Goal: Task Accomplishment & Management: Use online tool/utility

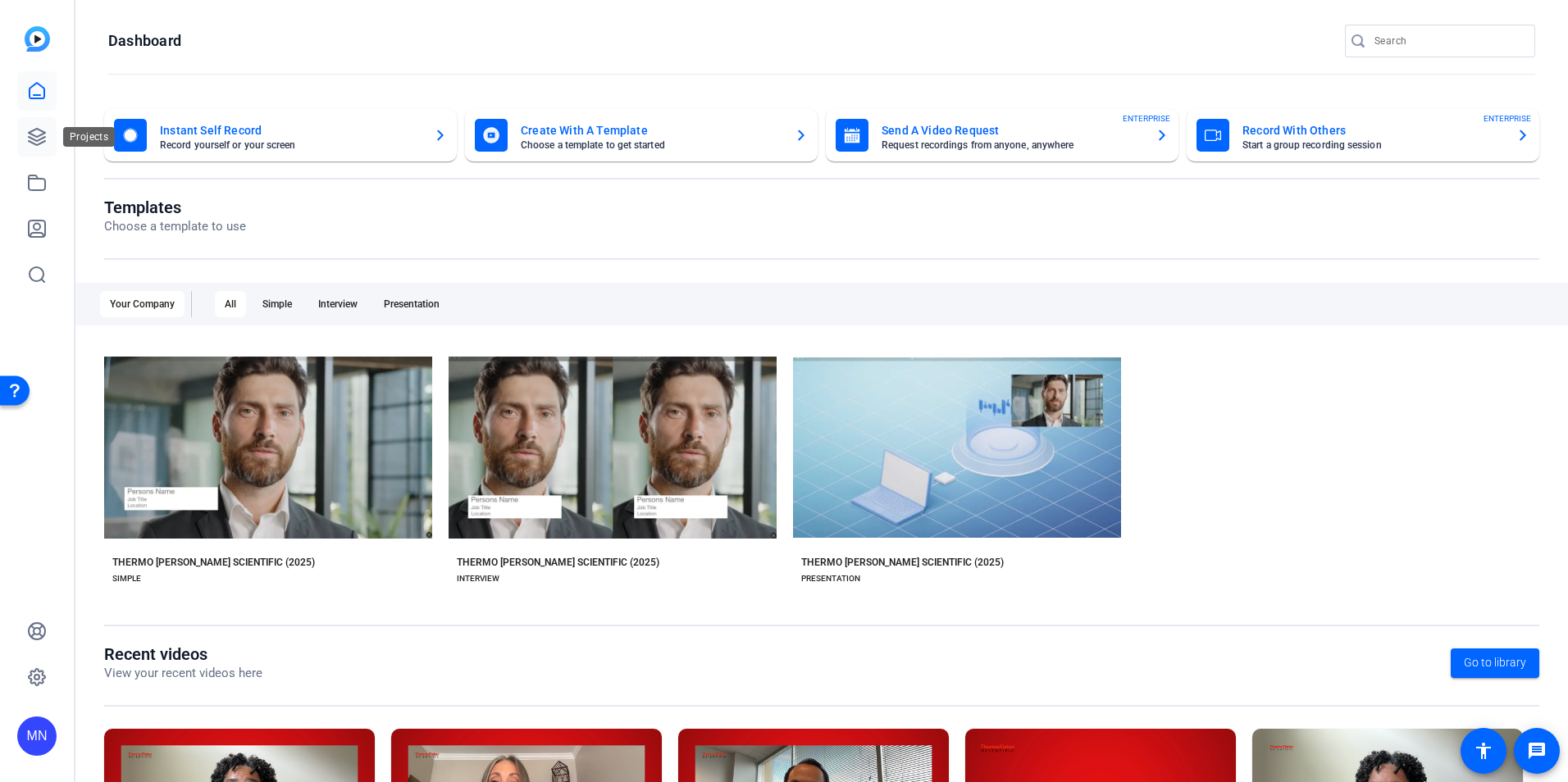
click at [39, 132] on icon at bounding box center [37, 137] width 20 height 20
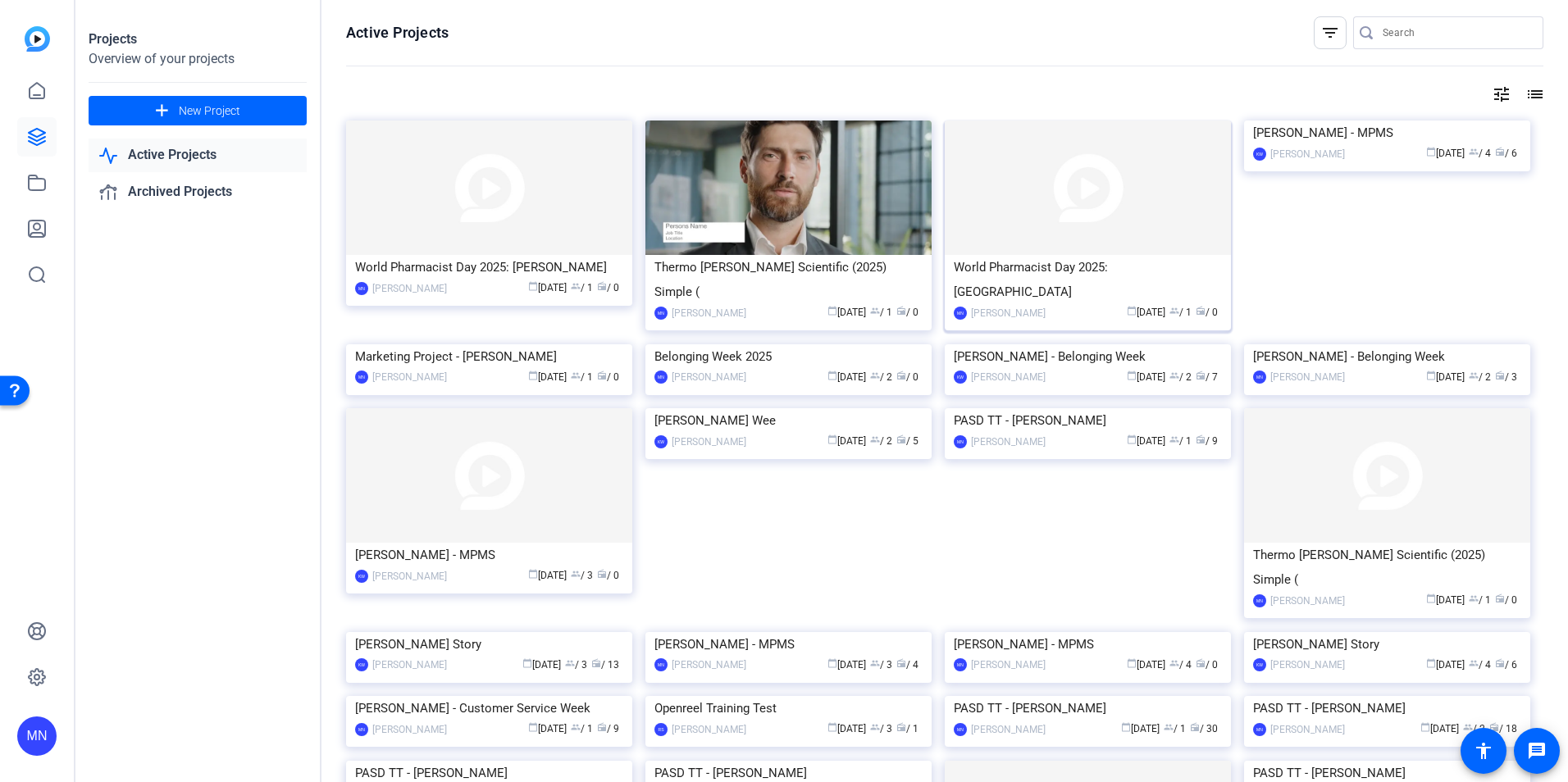
click at [1078, 214] on img at bounding box center [1089, 187] width 287 height 134
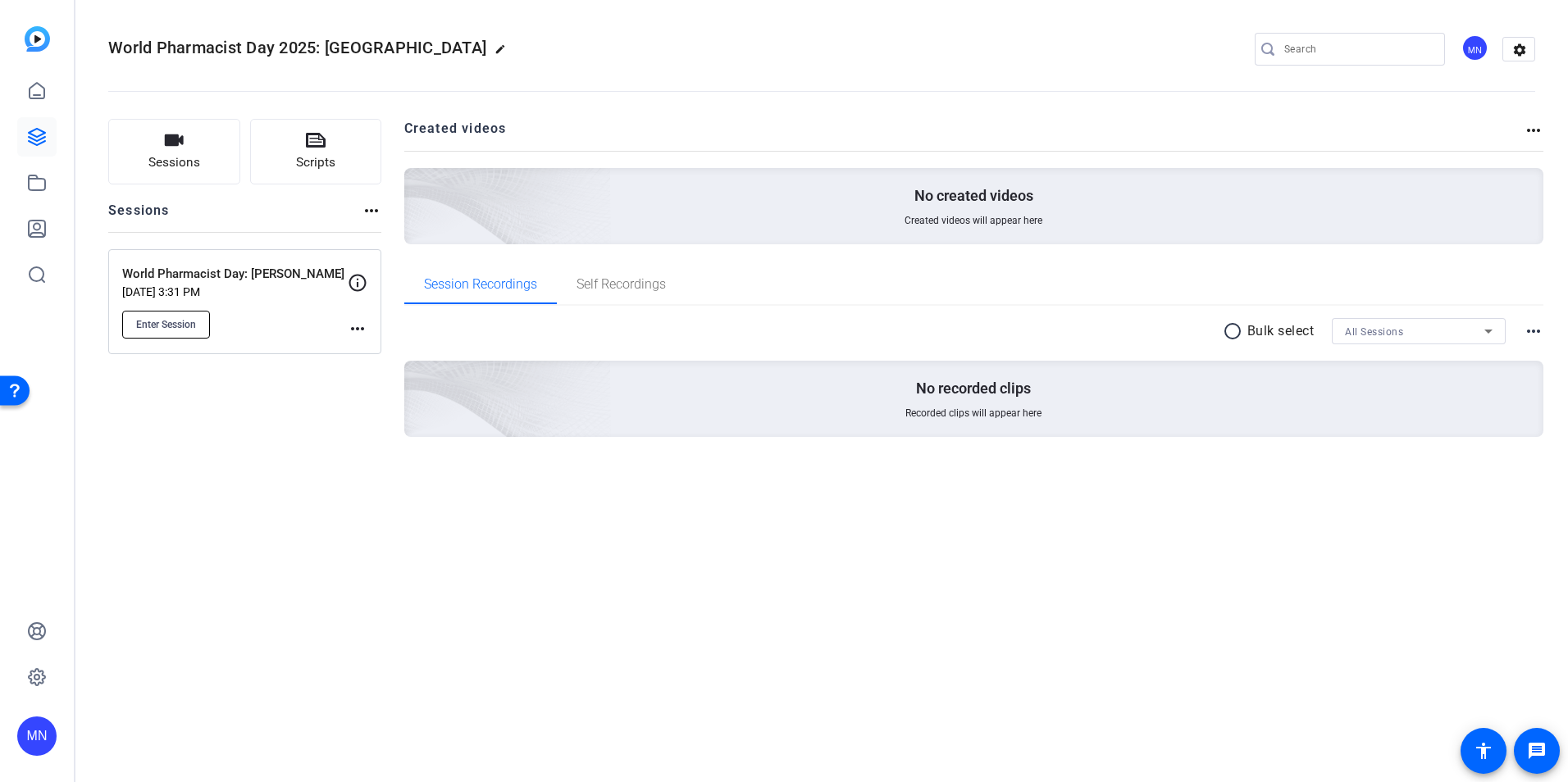
click at [200, 329] on button "Enter Session" at bounding box center [166, 324] width 87 height 28
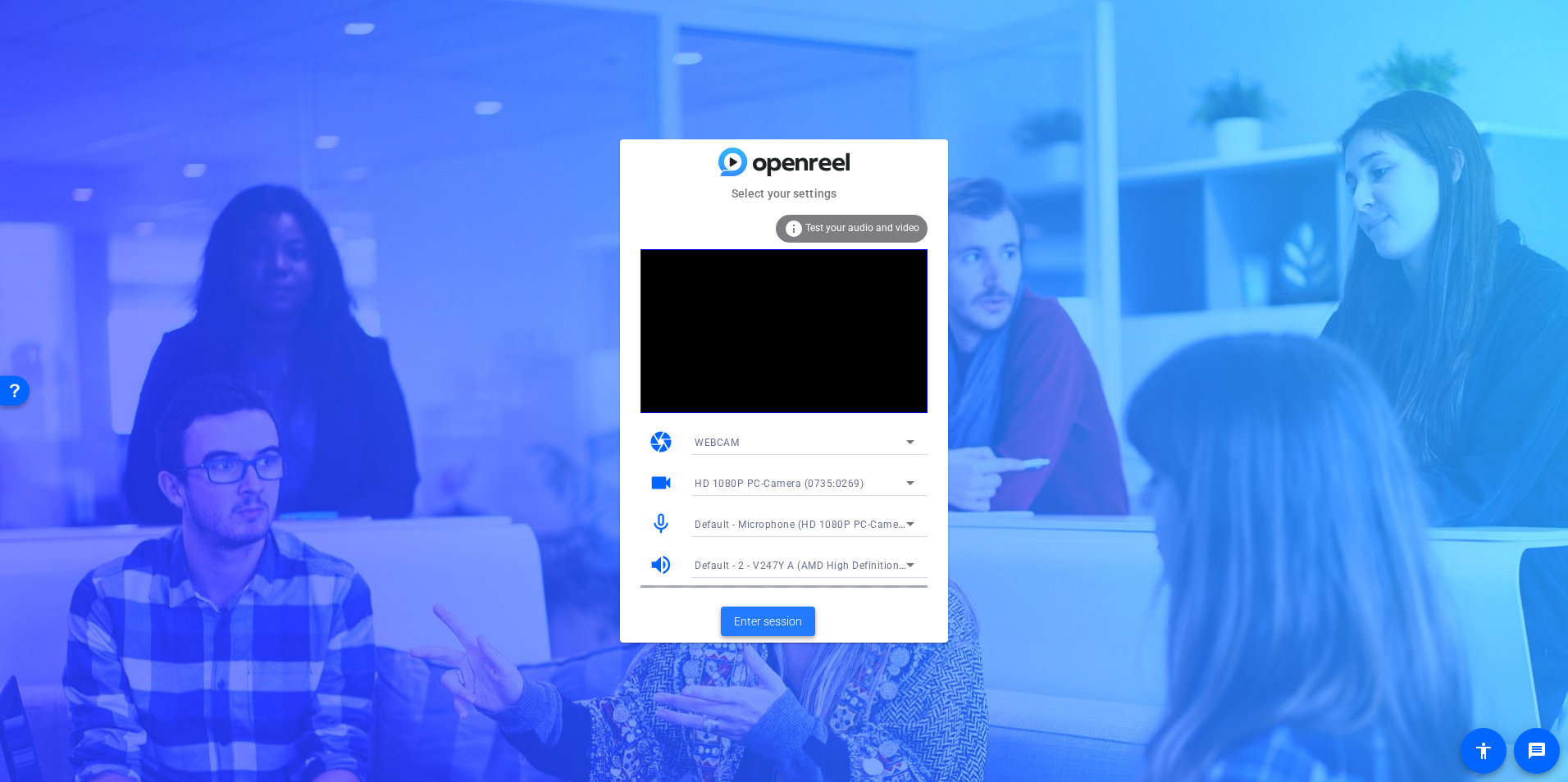
click at [790, 622] on span "Enter session" at bounding box center [769, 622] width 68 height 17
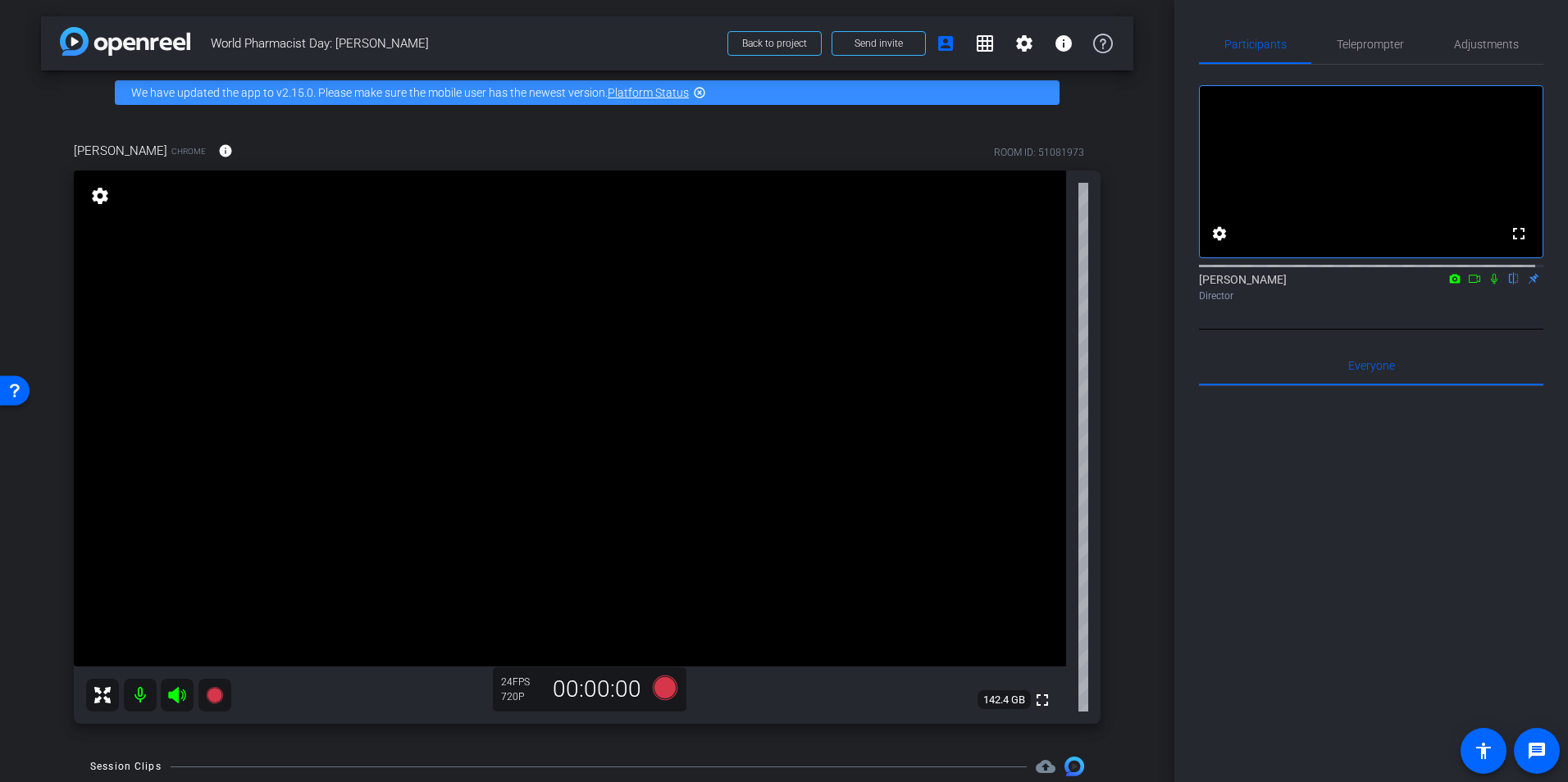
scroll to position [82, 0]
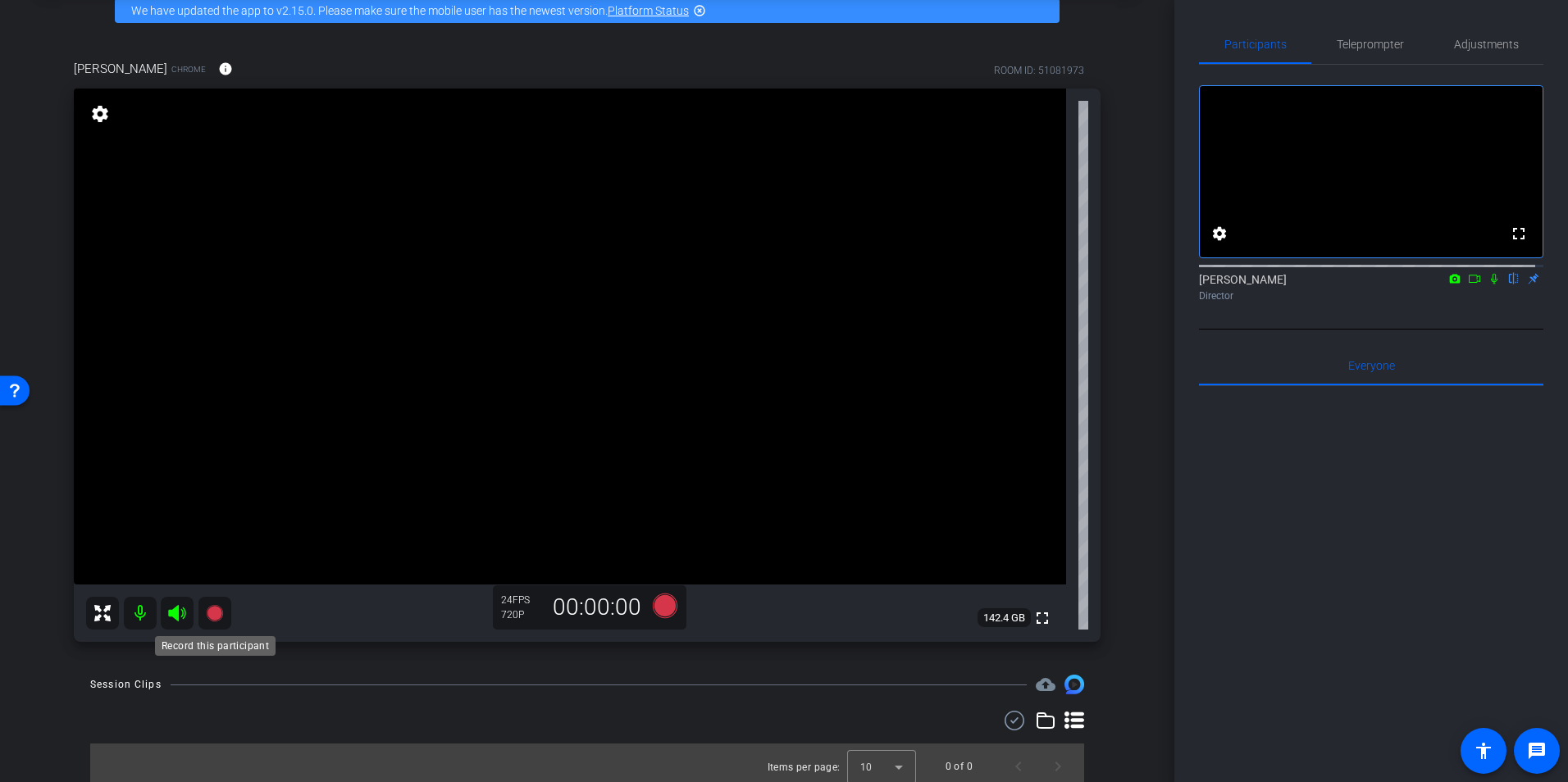
click at [222, 614] on icon at bounding box center [214, 614] width 16 height 16
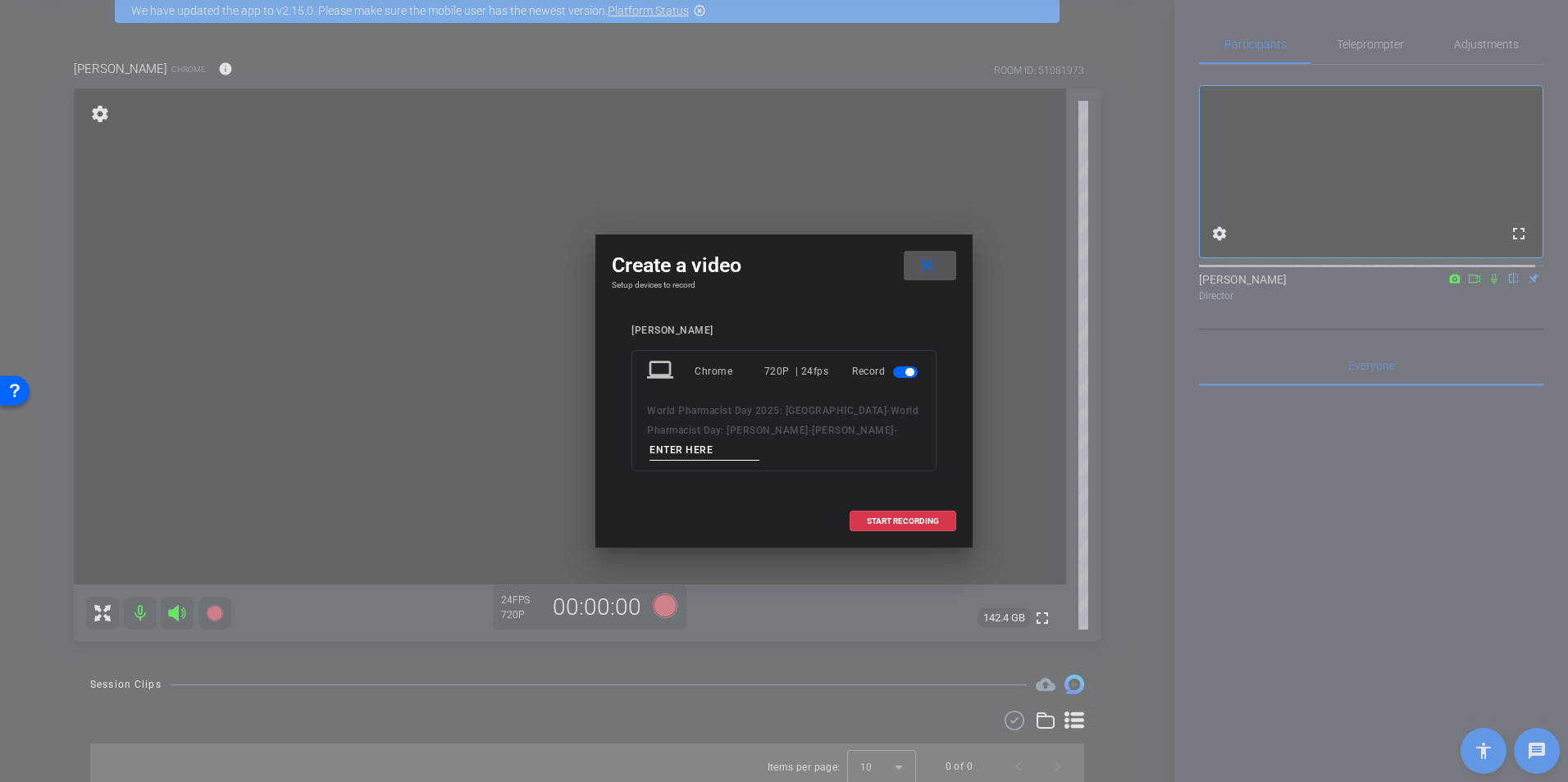
click at [716, 449] on input at bounding box center [705, 450] width 110 height 21
type input "Test"
click at [941, 517] on span at bounding box center [903, 522] width 105 height 40
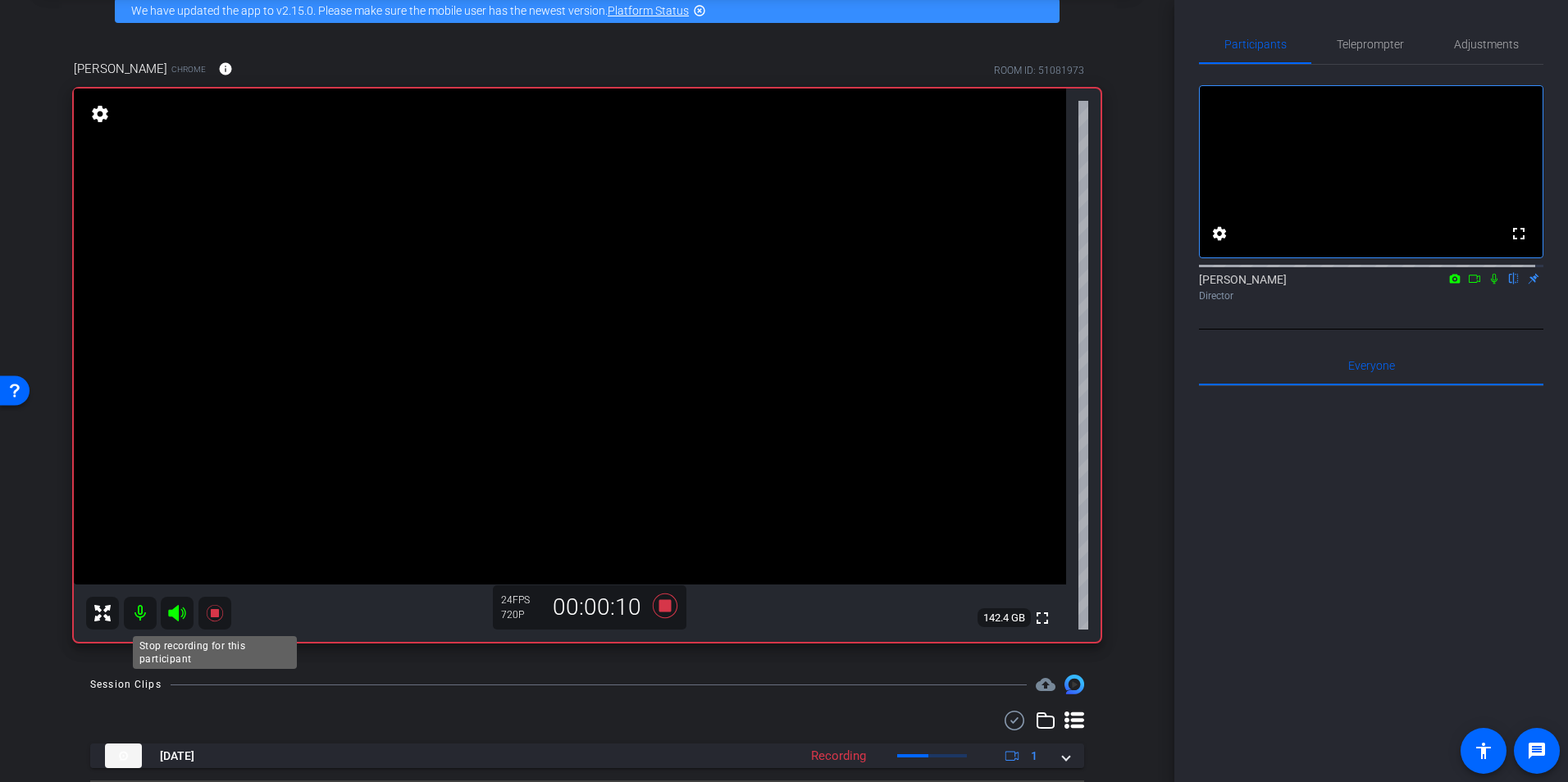
click at [214, 613] on icon at bounding box center [214, 614] width 16 height 16
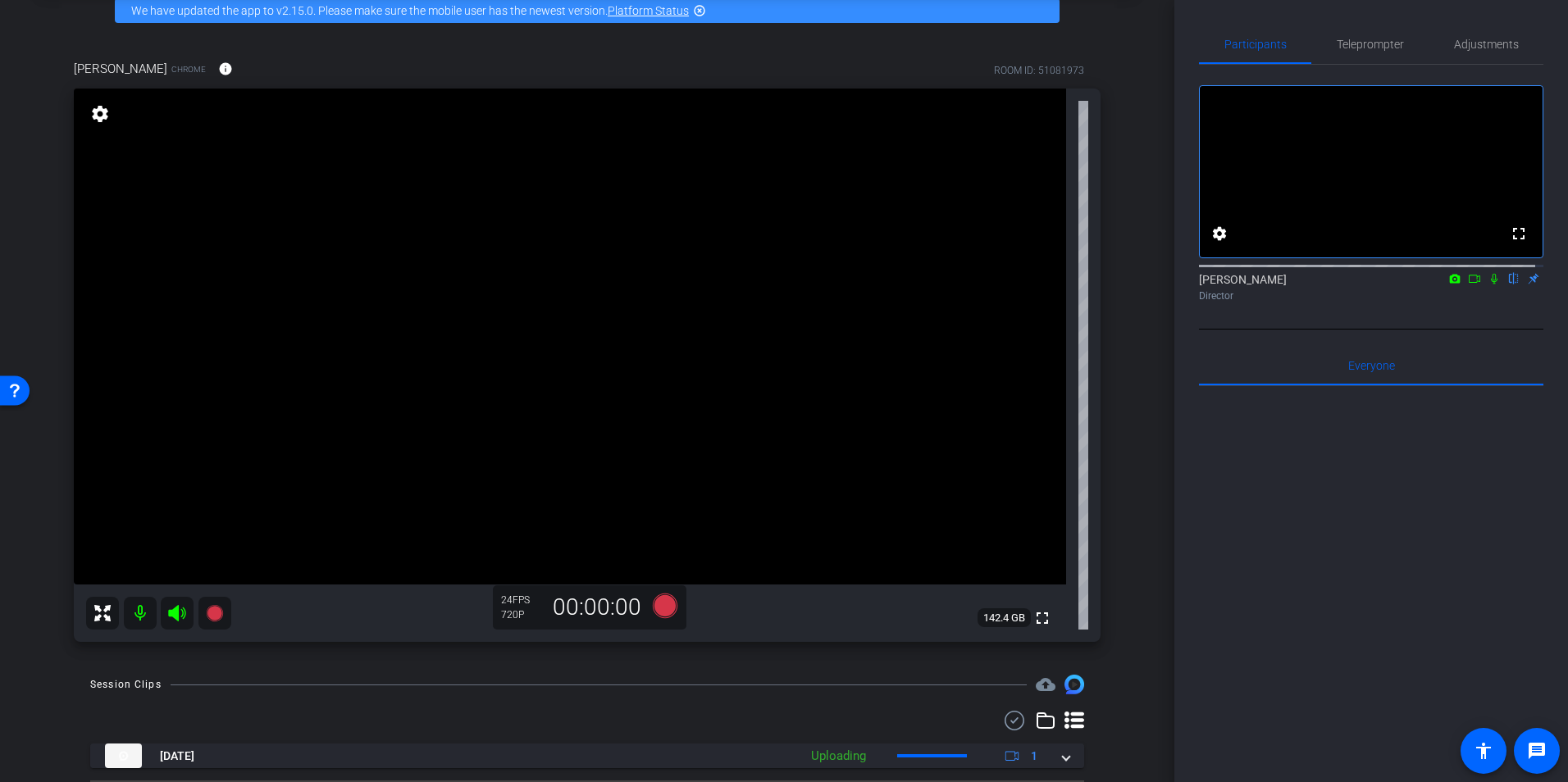
scroll to position [126, 0]
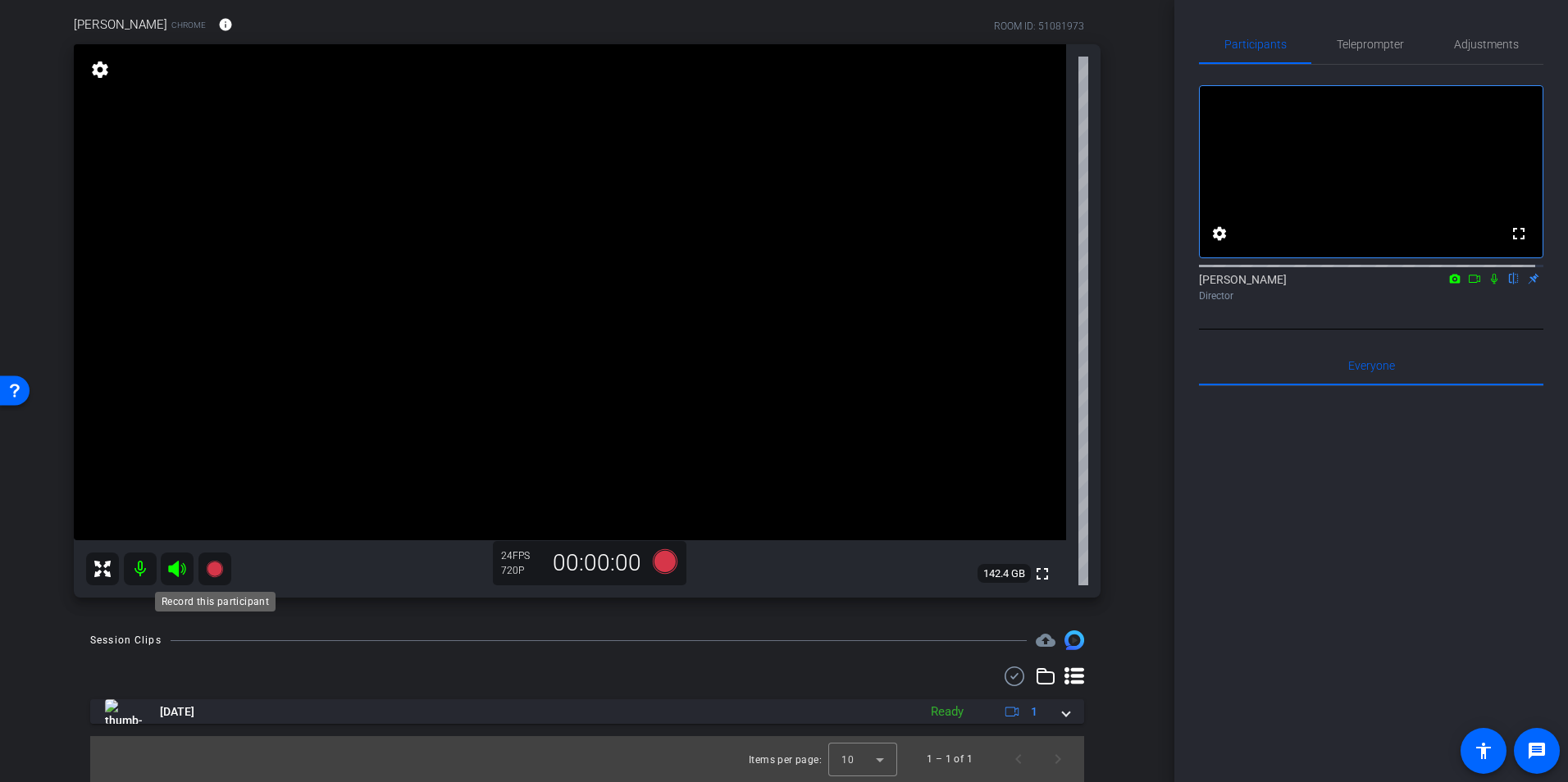
click at [223, 576] on icon at bounding box center [215, 569] width 20 height 20
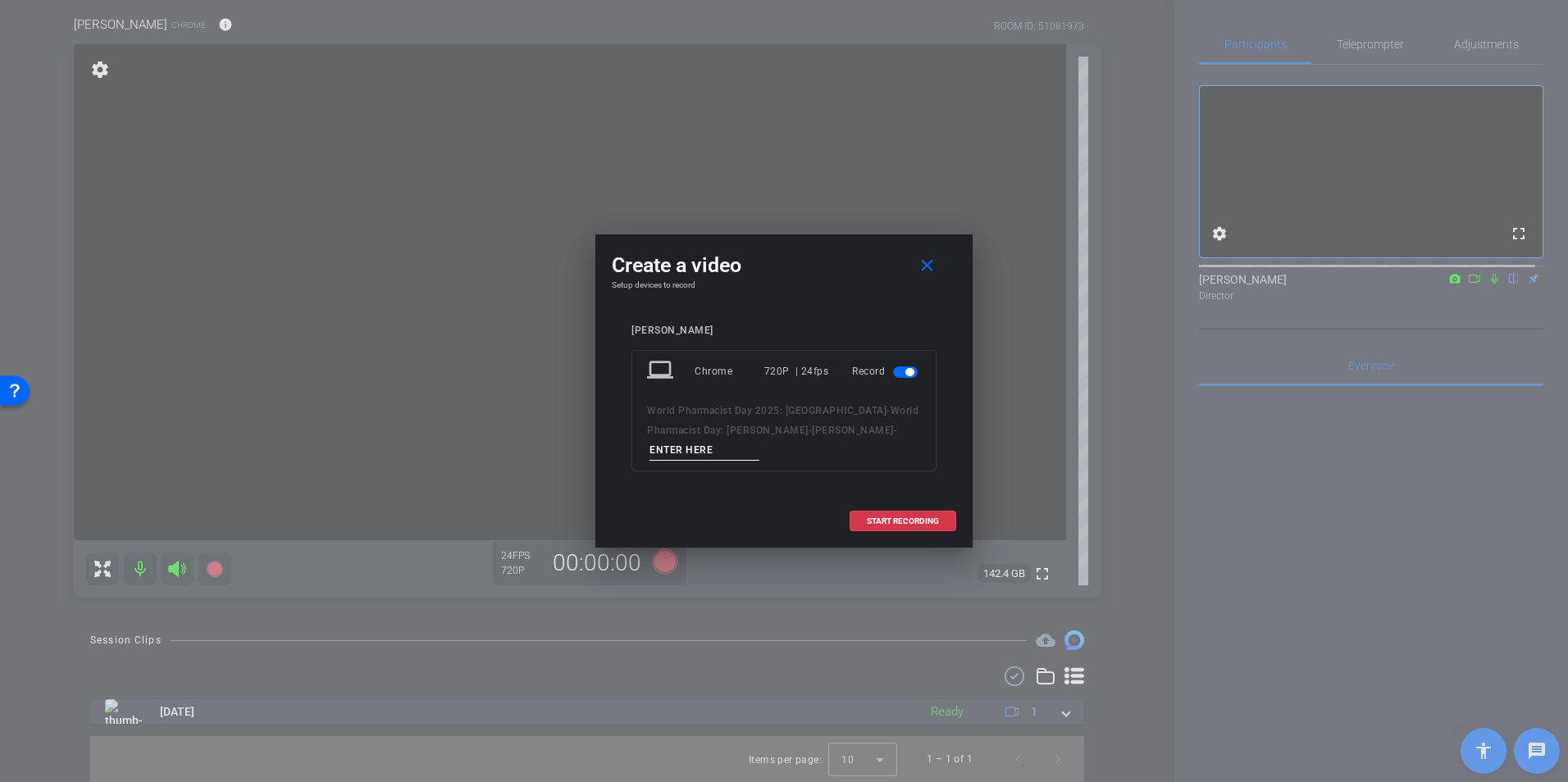
click at [695, 450] on input at bounding box center [705, 450] width 110 height 21
type input "Intro"
click at [876, 521] on span "START RECORDING" at bounding box center [903, 521] width 72 height 8
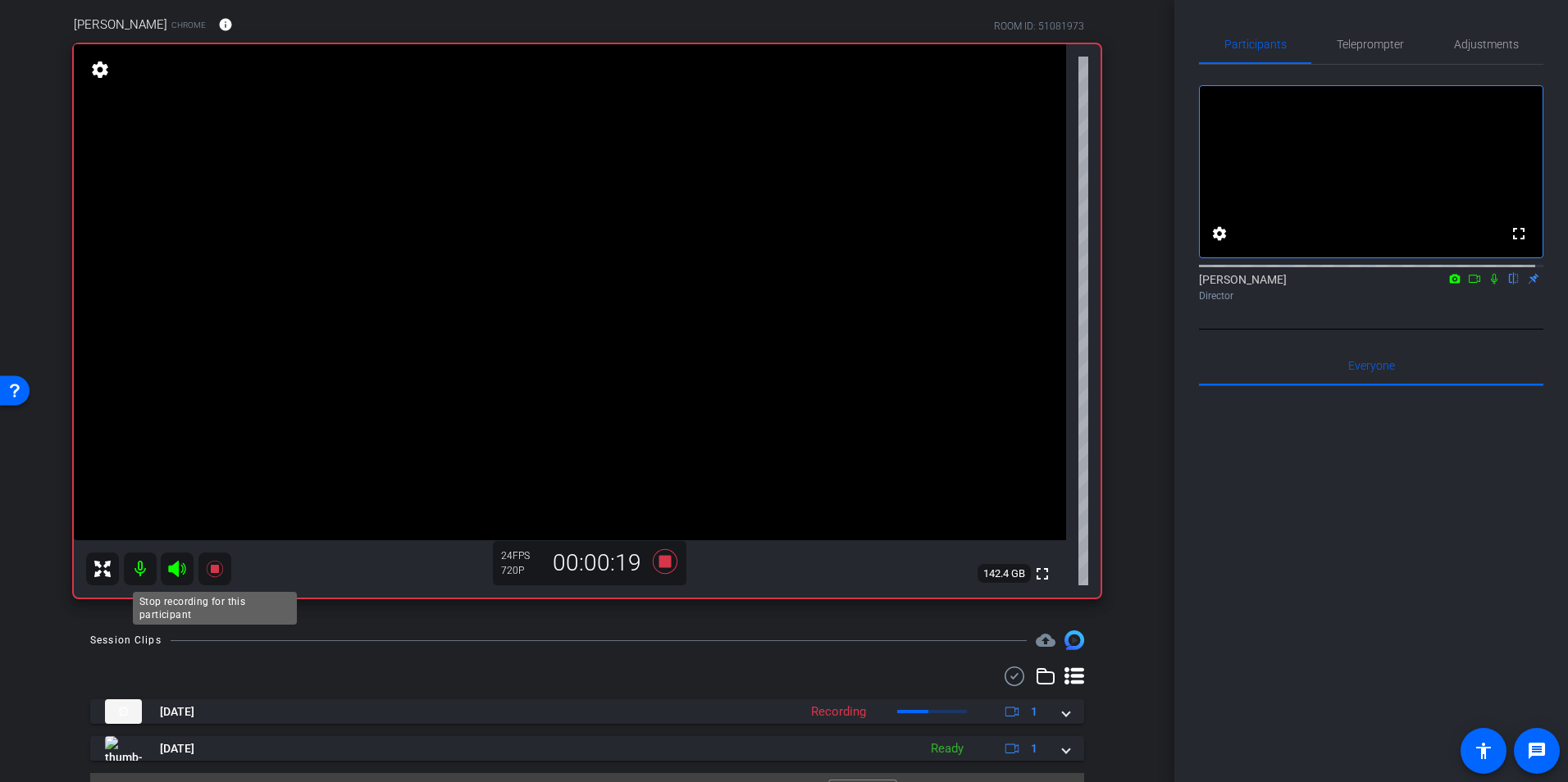
click at [213, 569] on icon at bounding box center [214, 569] width 16 height 16
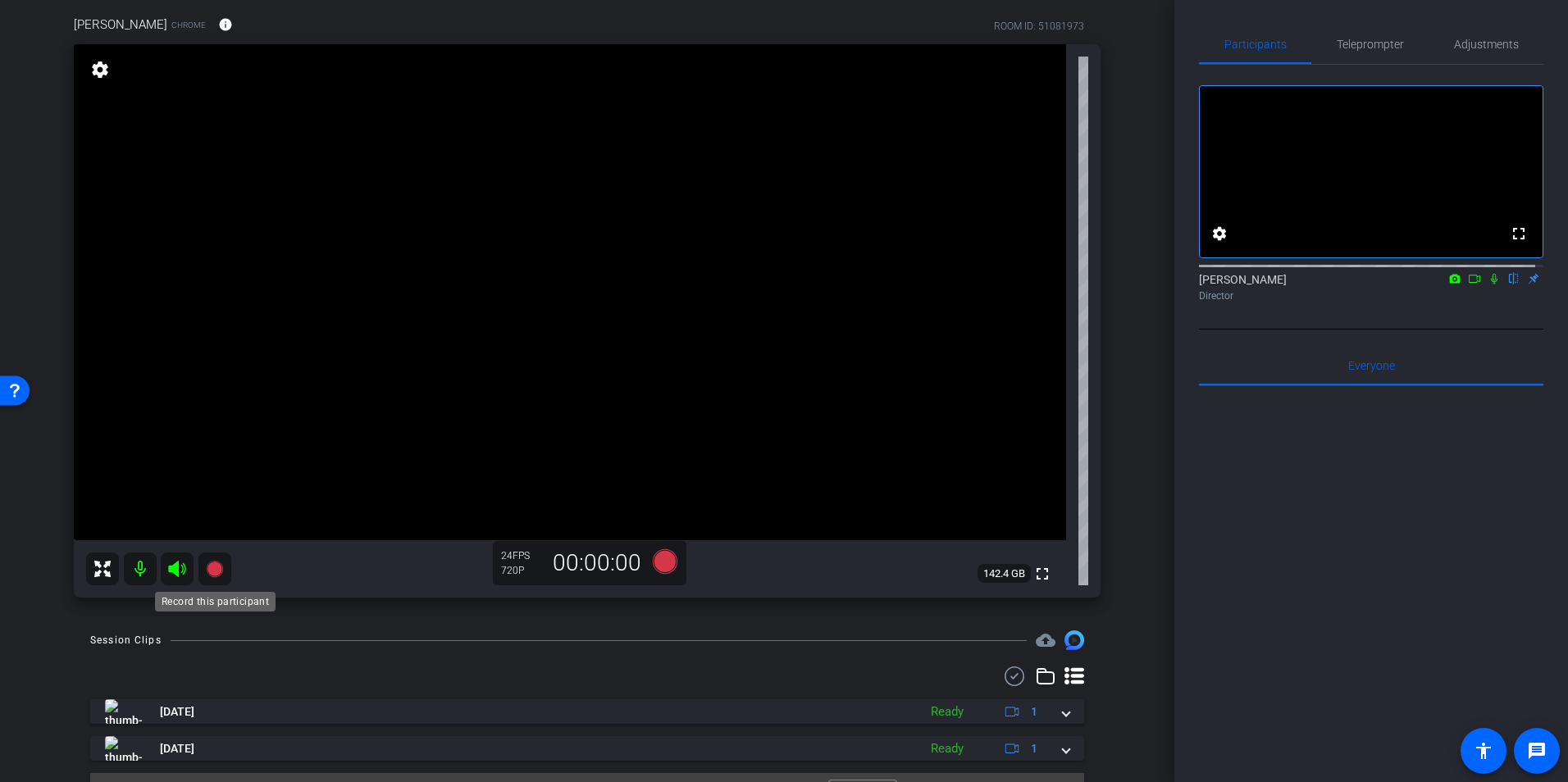
click at [220, 563] on icon at bounding box center [214, 569] width 16 height 16
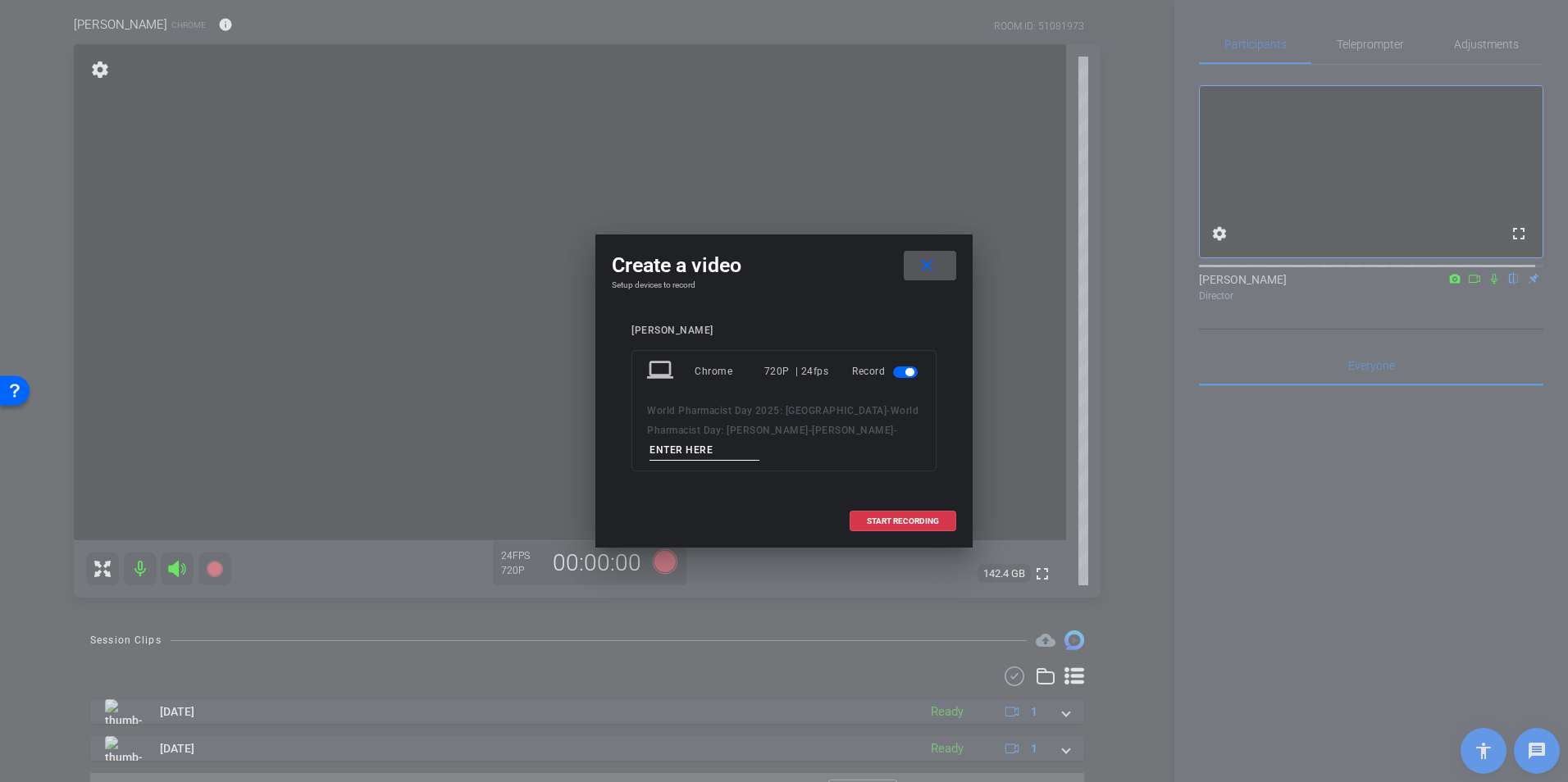
click at [692, 452] on input at bounding box center [705, 450] width 110 height 21
type input "Questions"
click at [894, 518] on span "START RECORDING" at bounding box center [903, 521] width 72 height 8
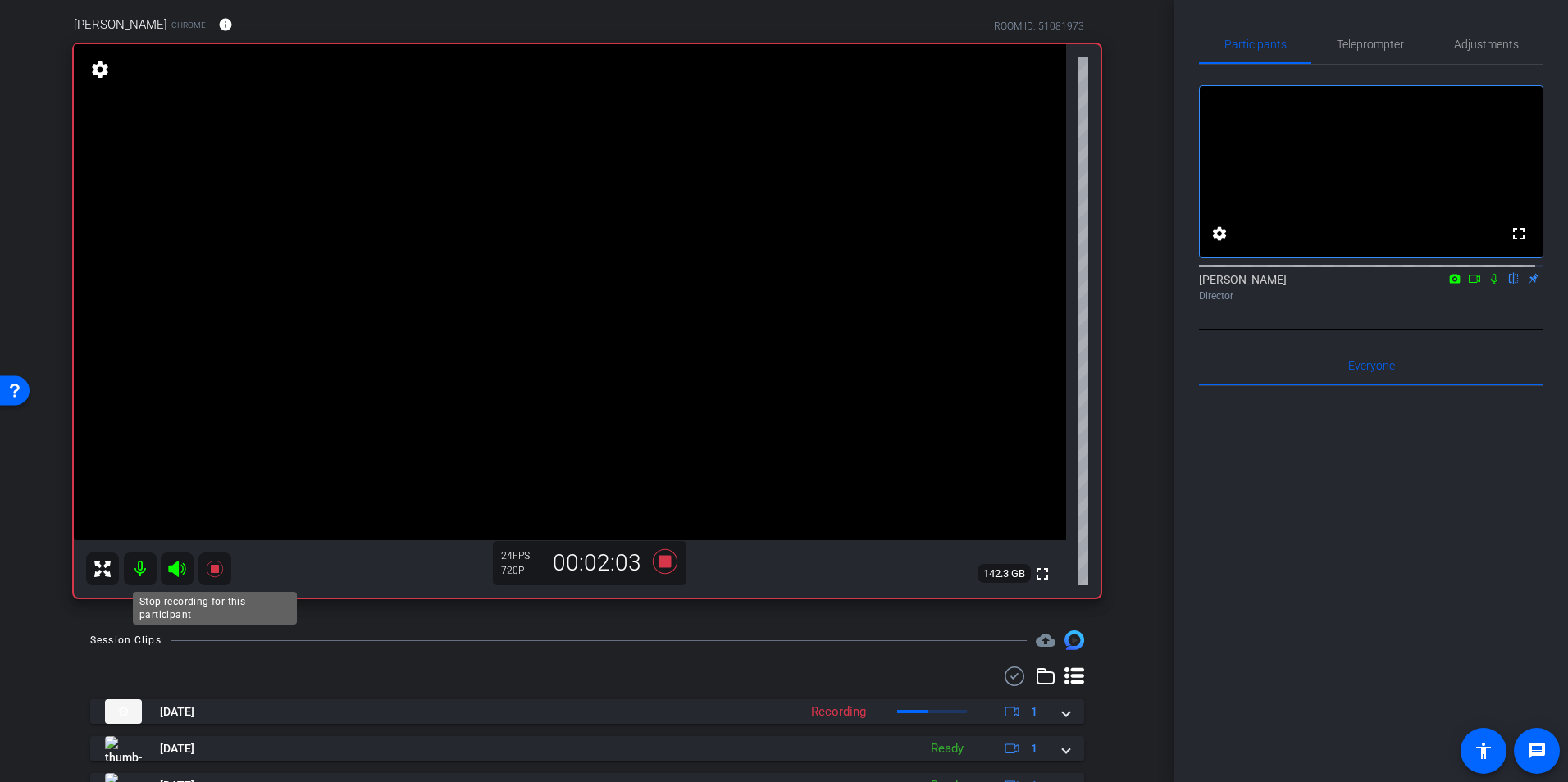
click at [220, 571] on icon at bounding box center [215, 569] width 20 height 20
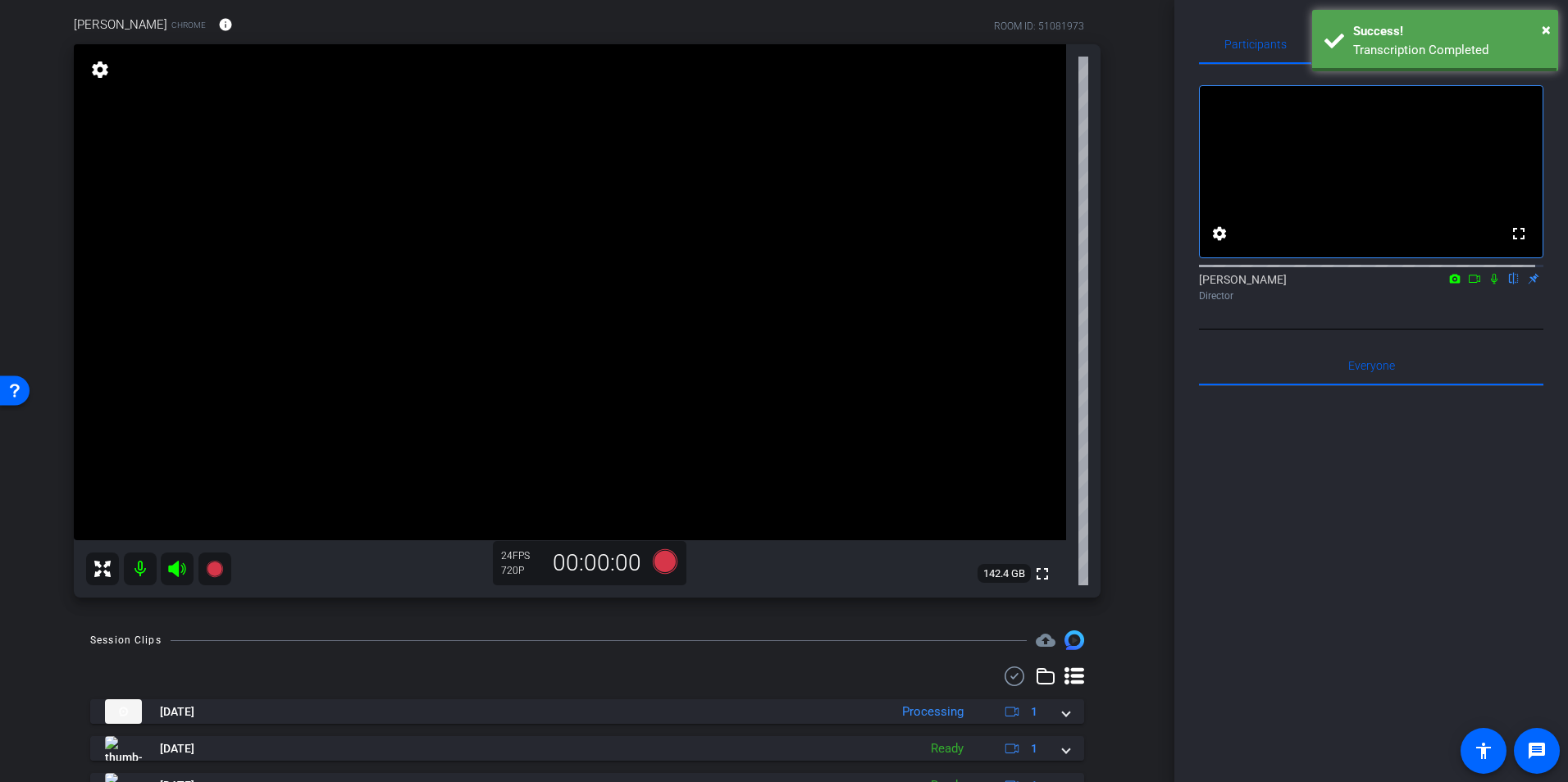
drag, startPoint x: 633, startPoint y: 676, endPoint x: 442, endPoint y: 666, distance: 191.3
click at [442, 666] on div "Session Clips cloud_upload Sep 19, 2025 Processing 1 Sep 19, 2025 Ready 1 Sep 1…" at bounding box center [588, 743] width 1092 height 225
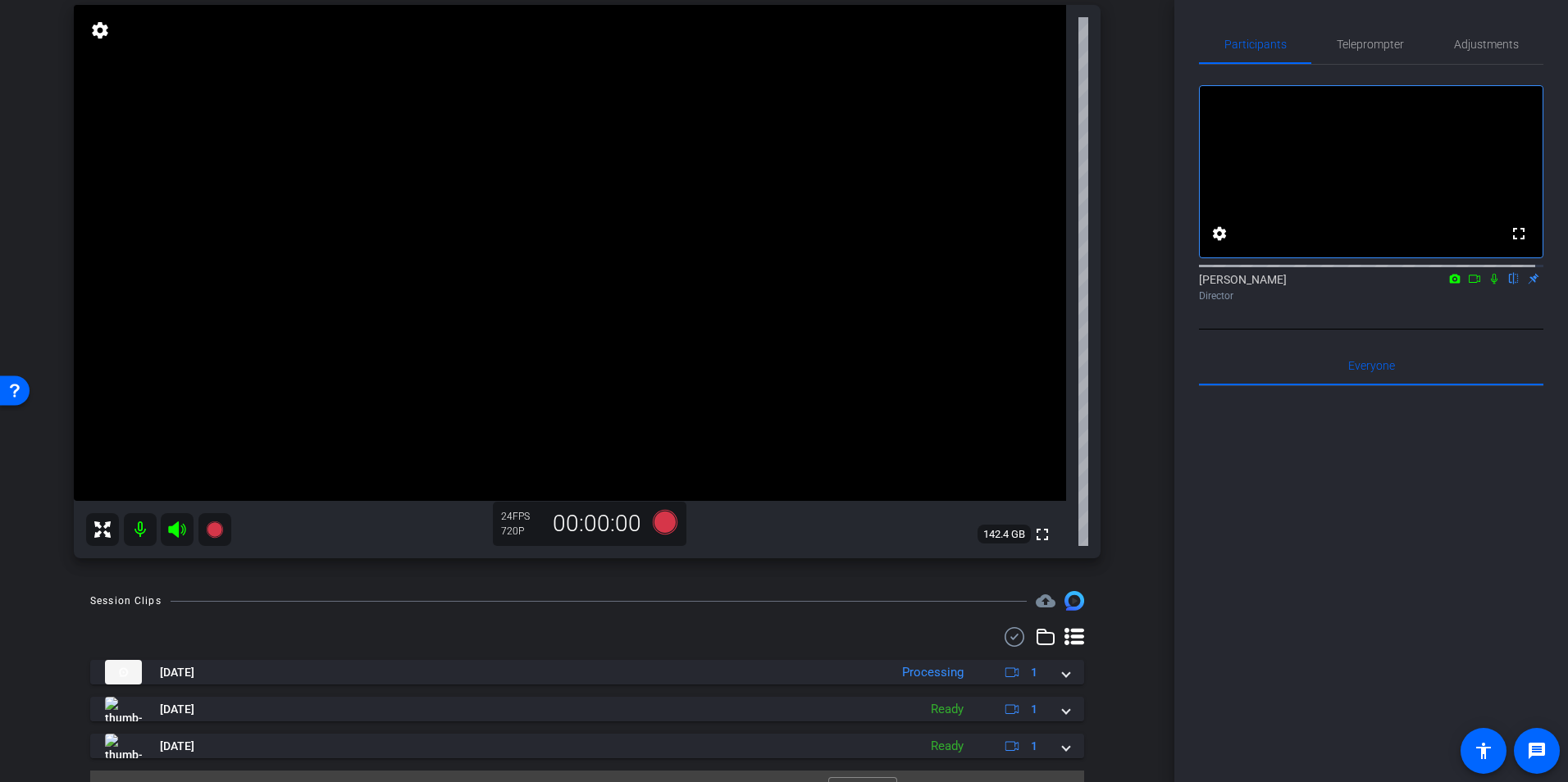
scroll to position [200, 0]
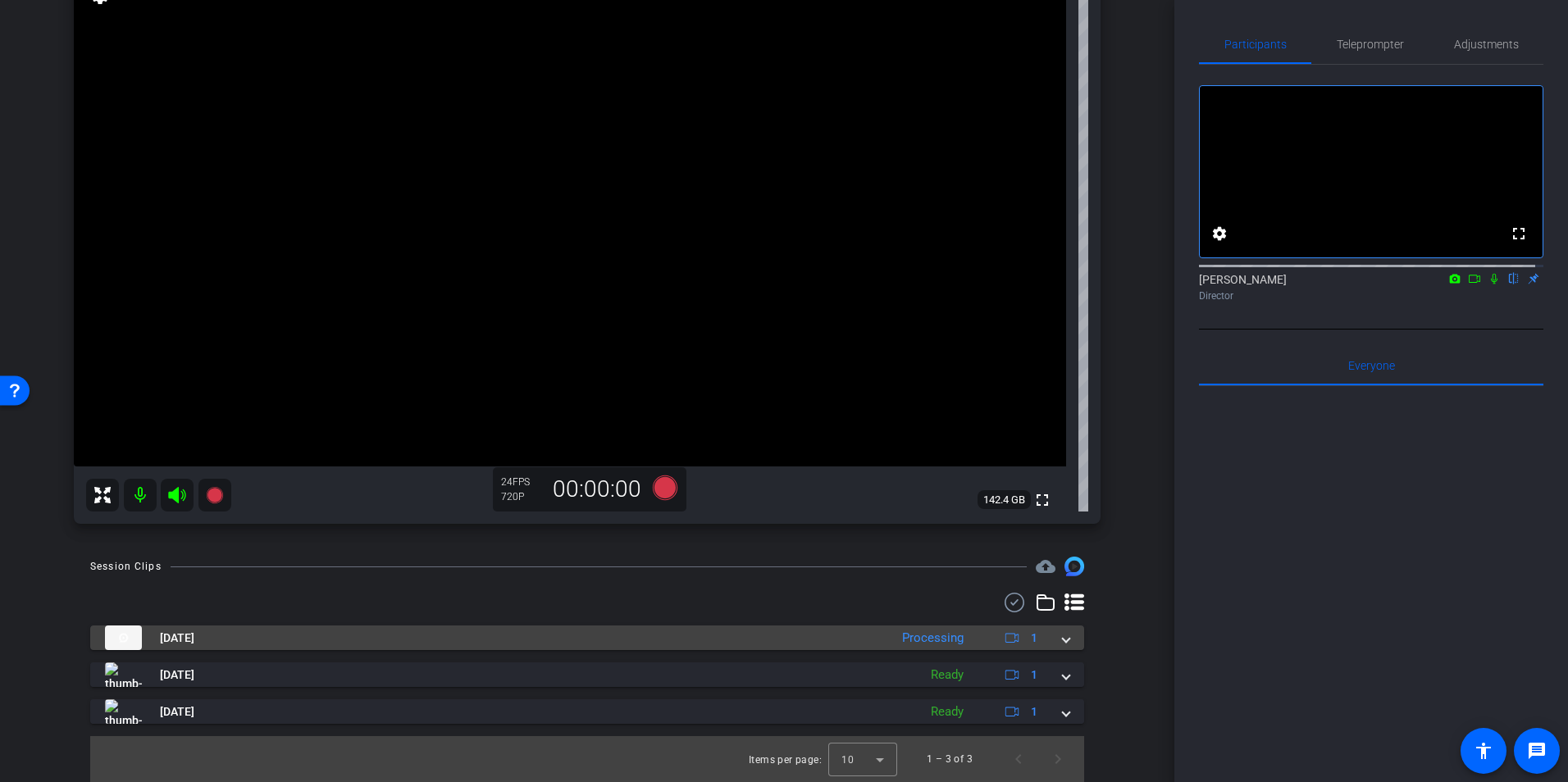
click at [1067, 638] on mat-expansion-panel-header "Sep 19, 2025 Processing 1" at bounding box center [587, 638] width 994 height 24
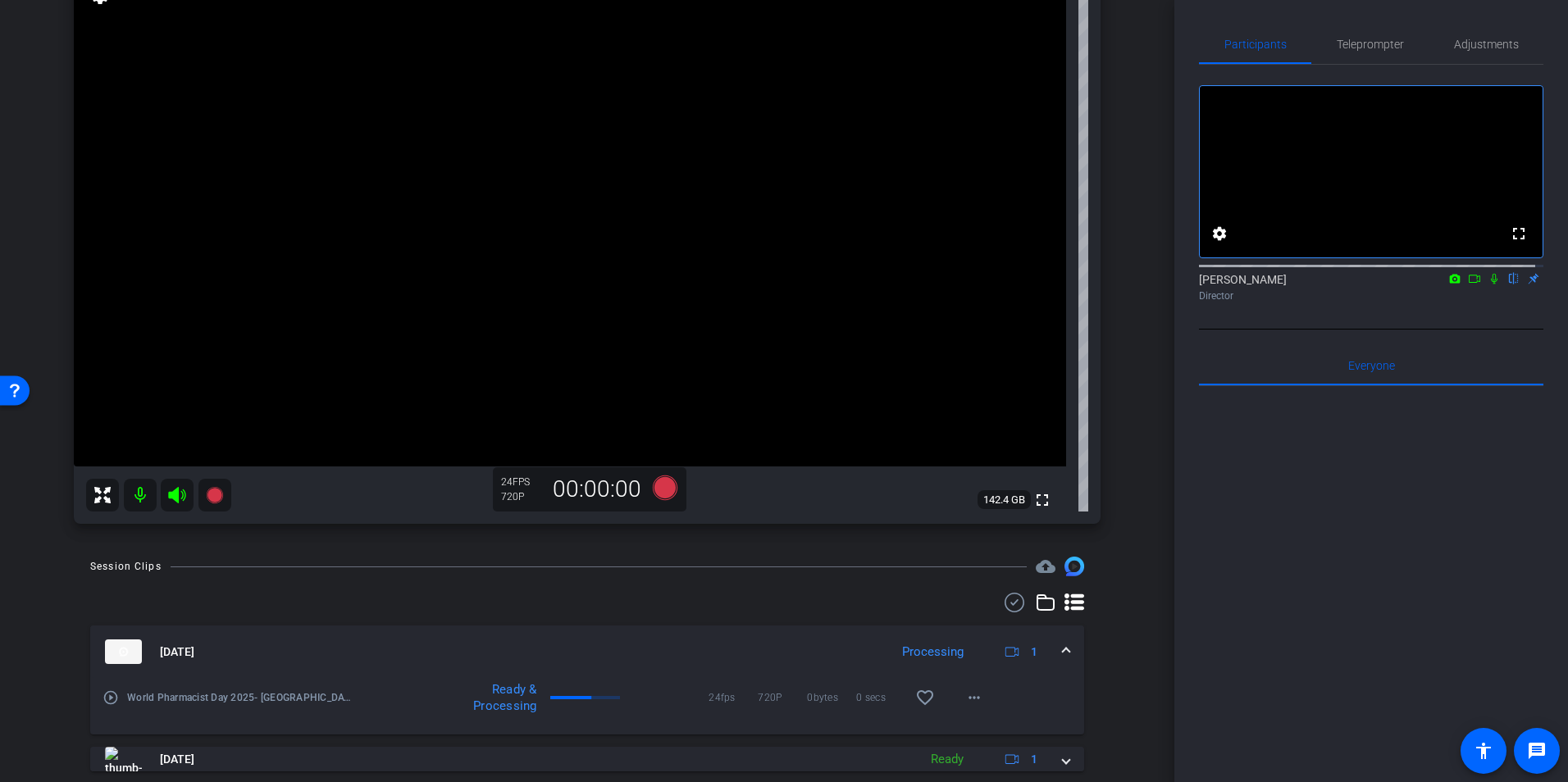
click at [661, 589] on div "Session Clips cloud_upload Sep 19, 2025 Processing 1 play_circle_outline World …" at bounding box center [588, 712] width 1092 height 310
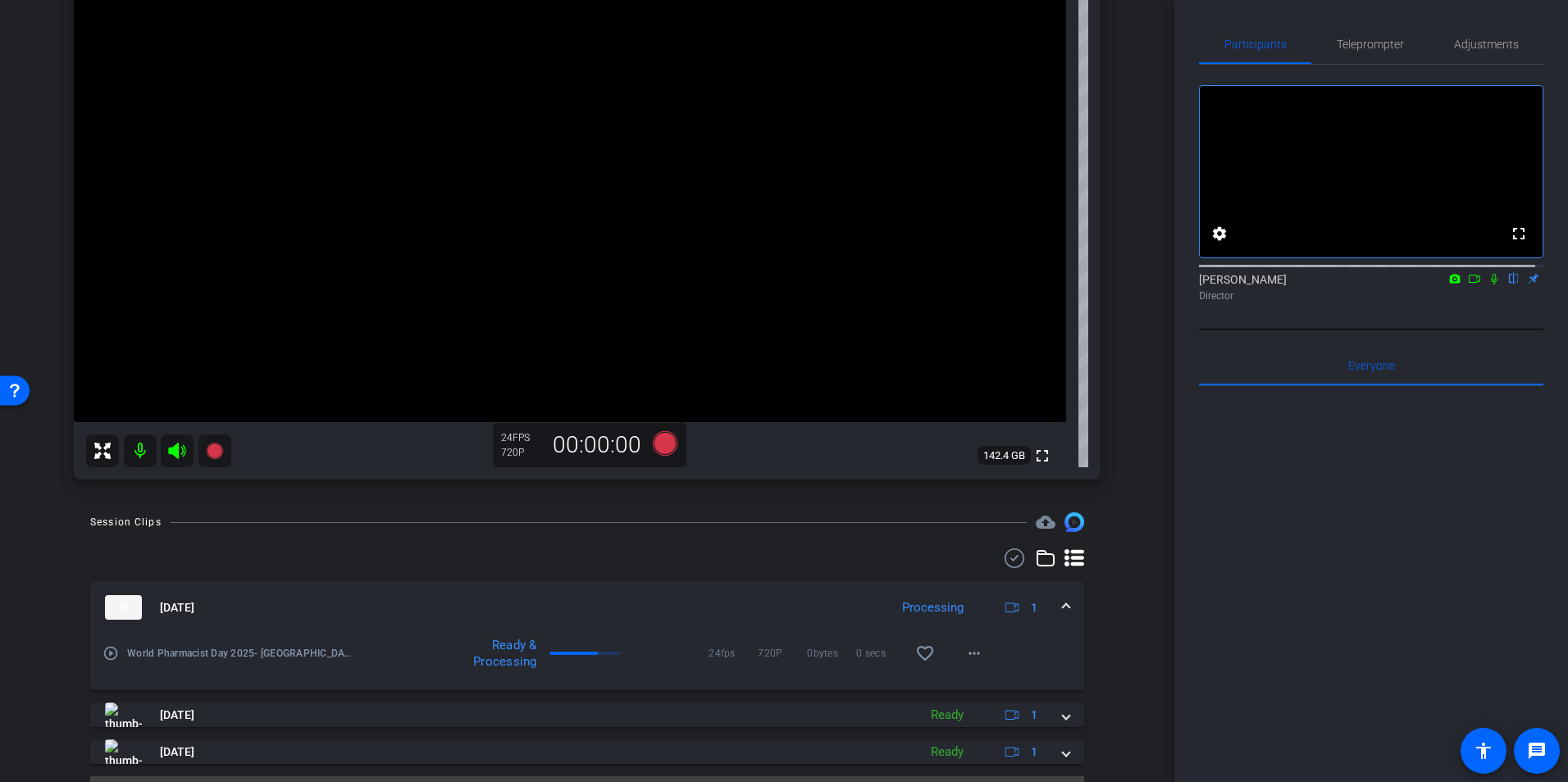
scroll to position [285, 0]
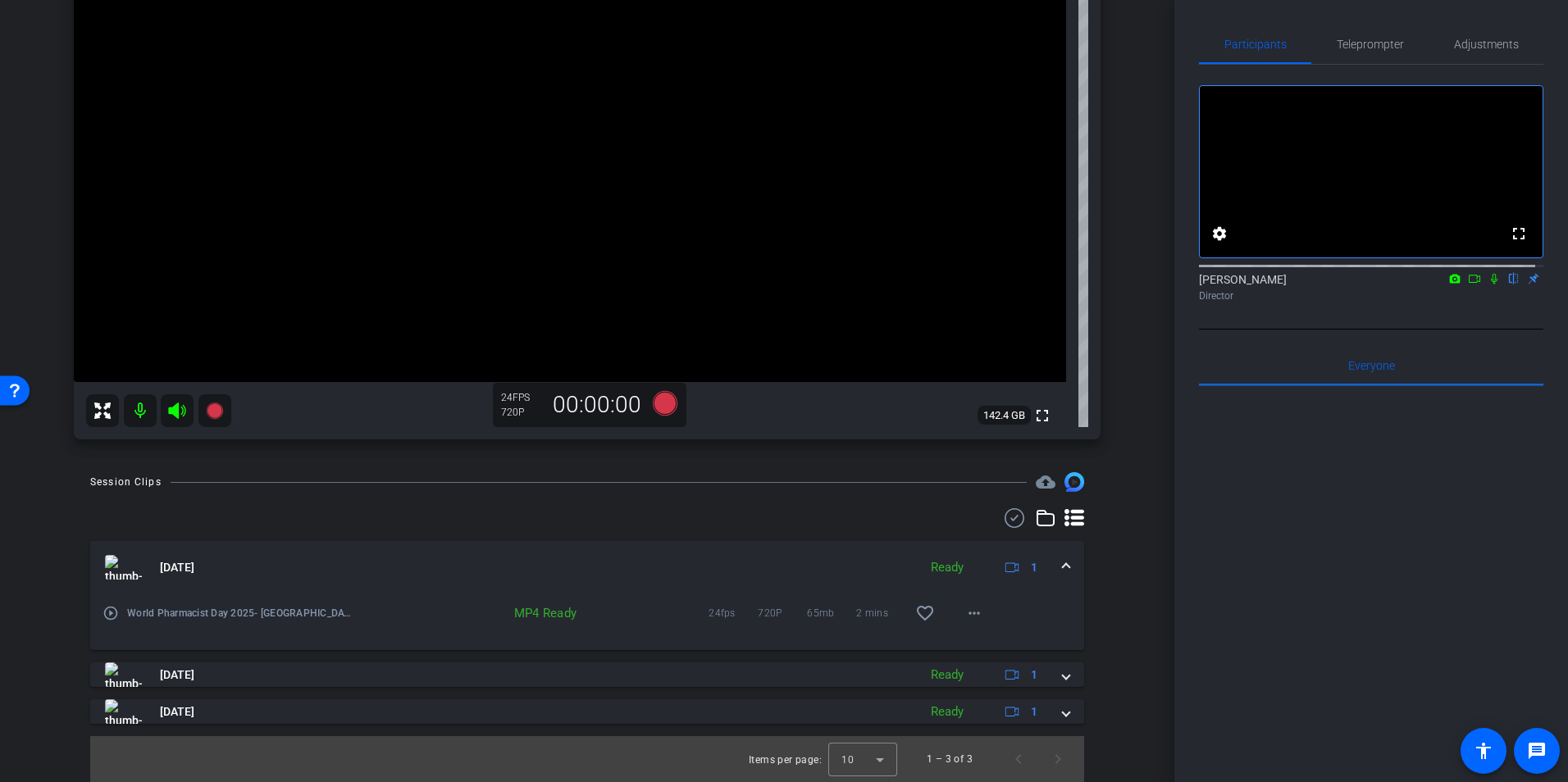
click at [690, 503] on div "Session Clips cloud_upload Sep 19, 2025 Ready 1 play_circle_outline World Pharm…" at bounding box center [588, 627] width 1092 height 310
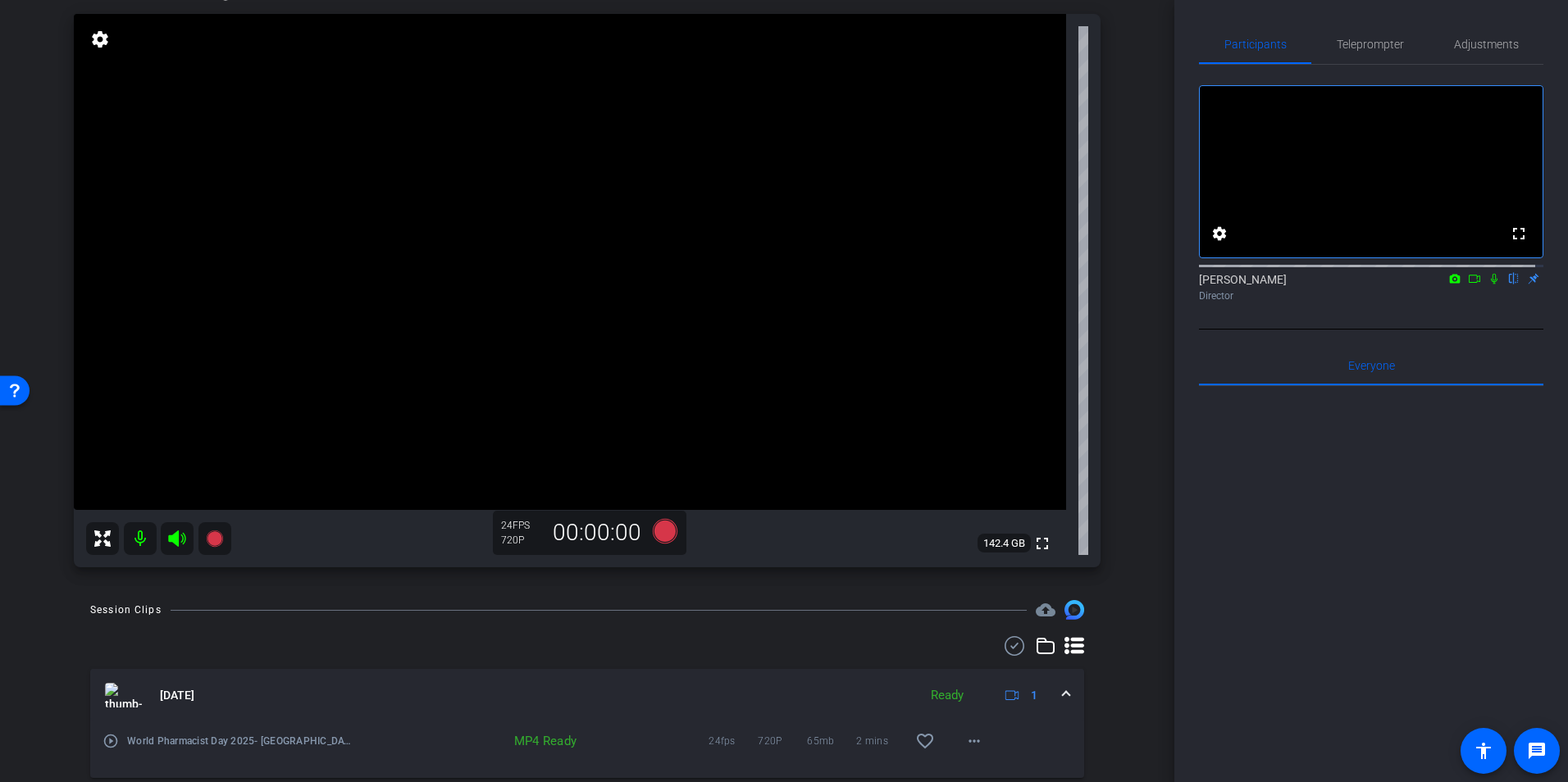
scroll to position [121, 0]
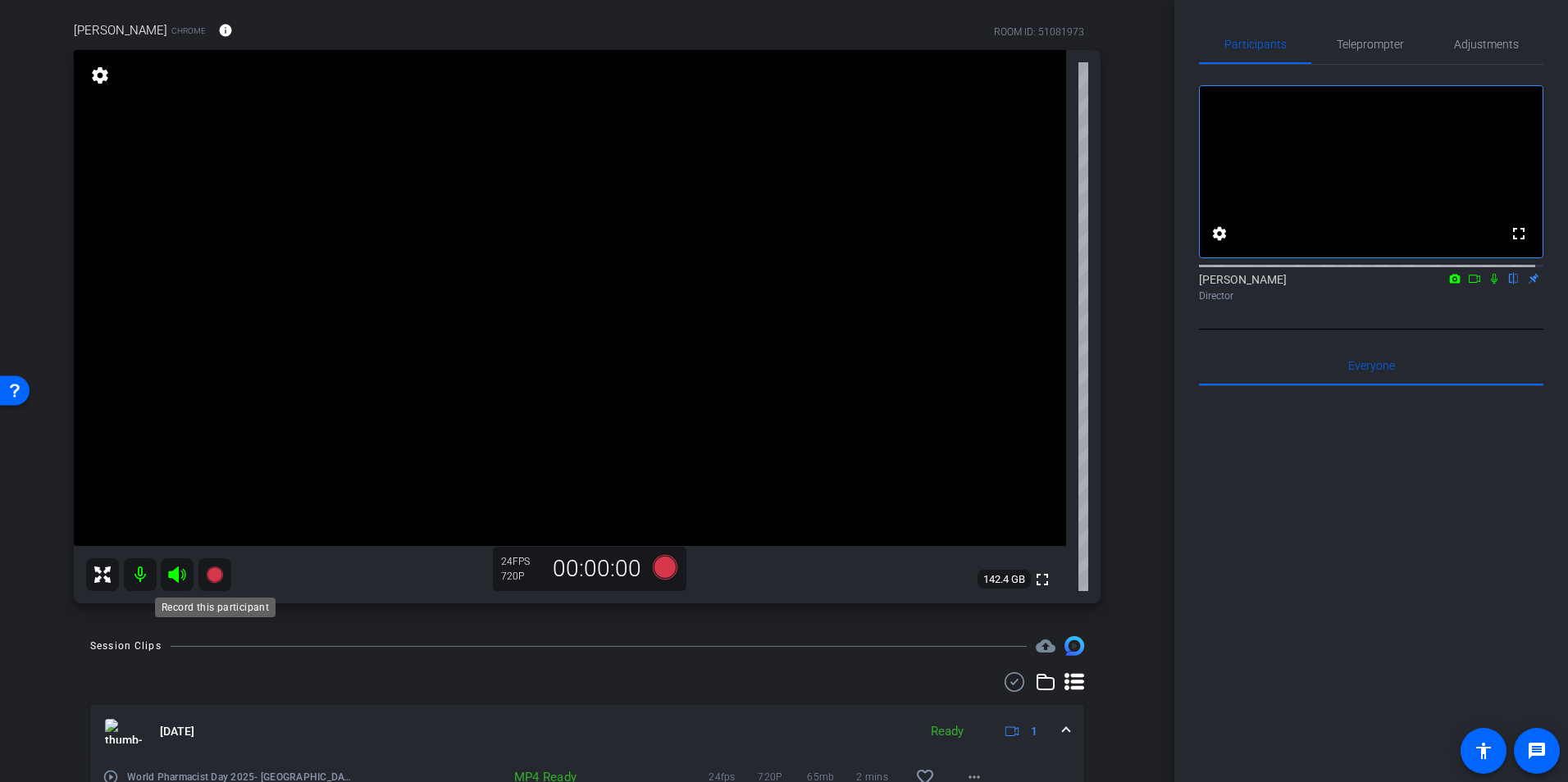
click at [212, 571] on icon at bounding box center [214, 575] width 16 height 16
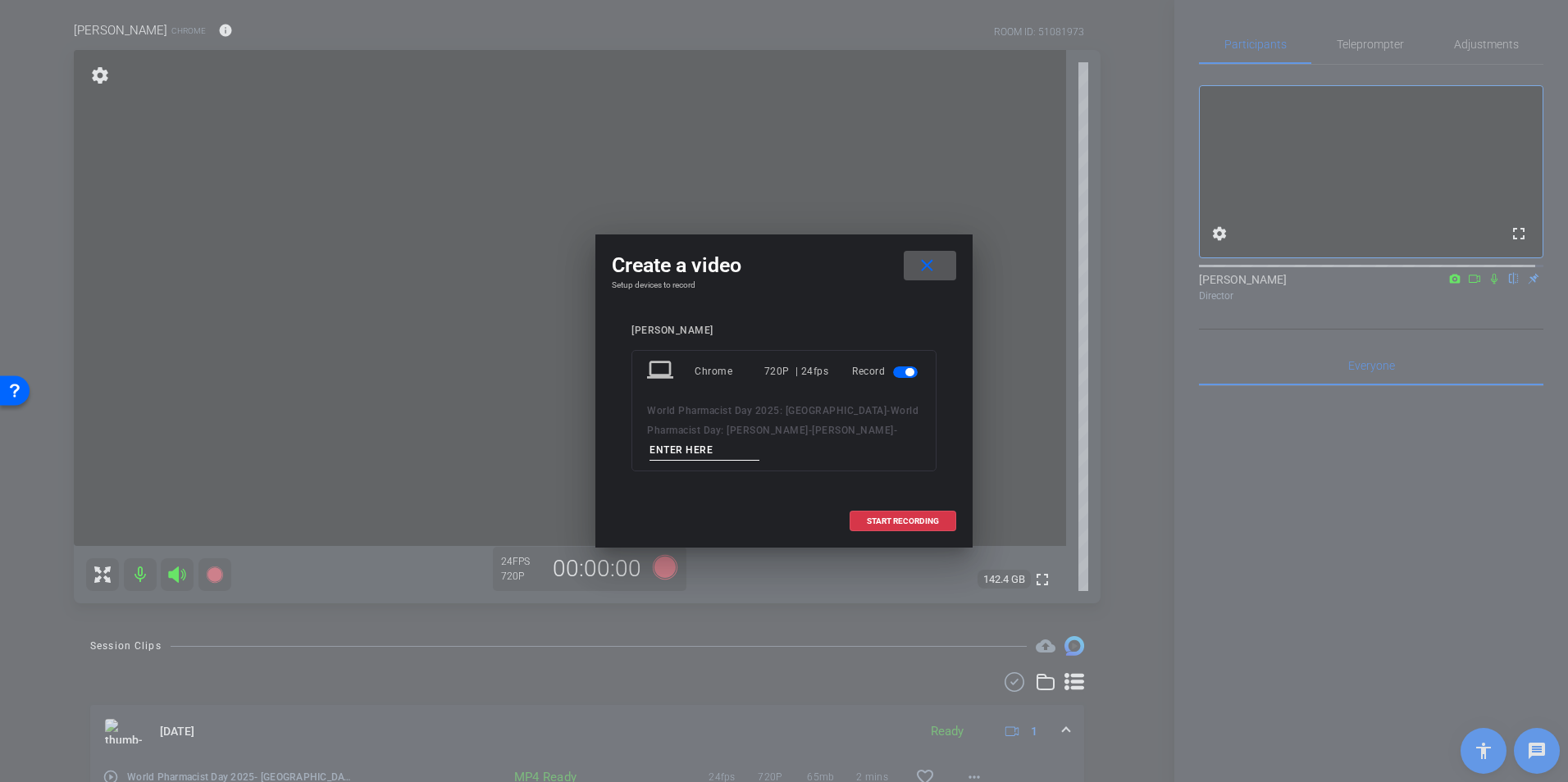
click at [742, 447] on input at bounding box center [705, 450] width 110 height 21
type input "Question 2"
click at [881, 517] on span "START RECORDING" at bounding box center [903, 521] width 72 height 8
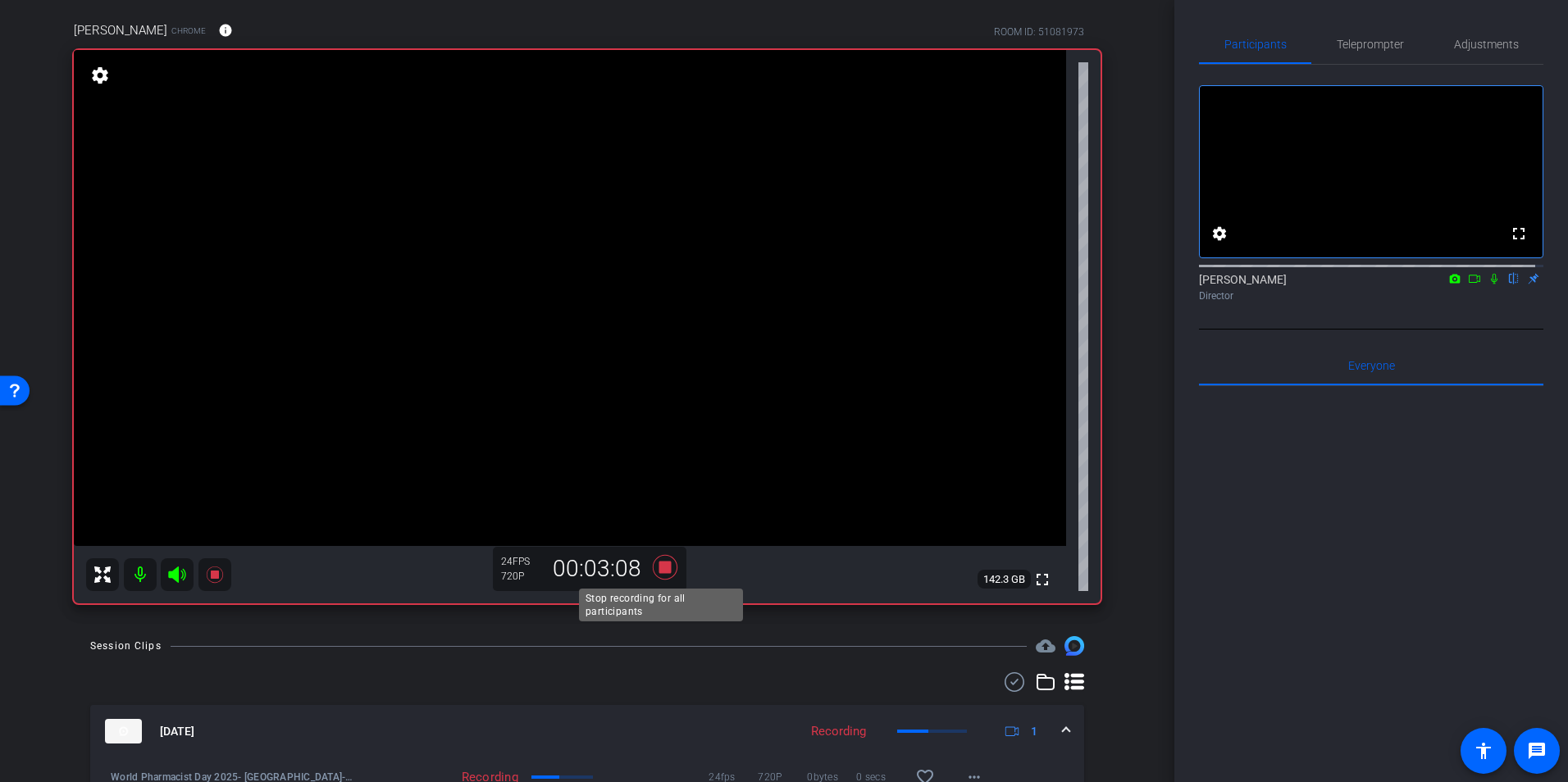
click at [662, 571] on icon at bounding box center [665, 567] width 24 height 24
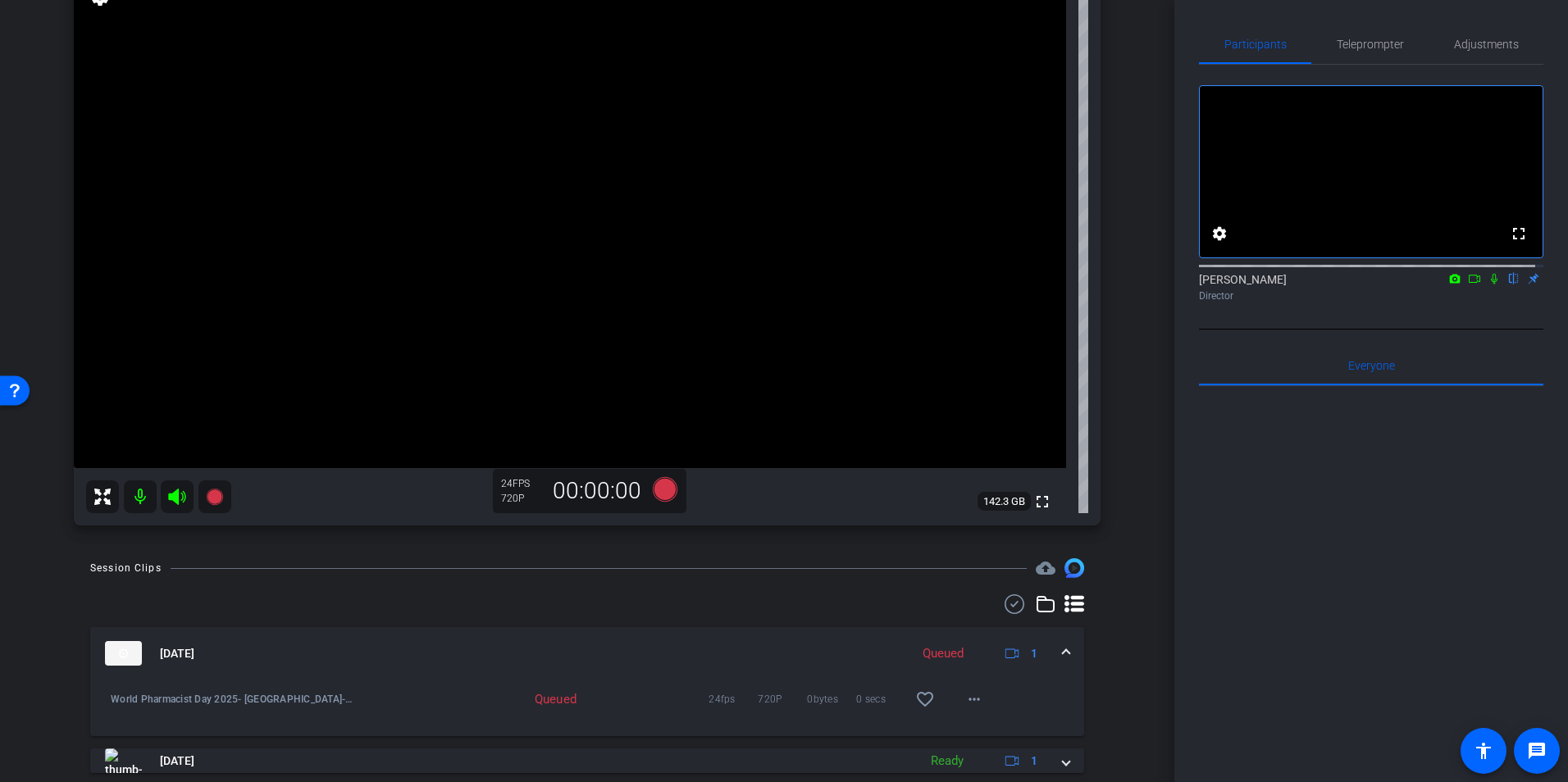
scroll to position [203, 0]
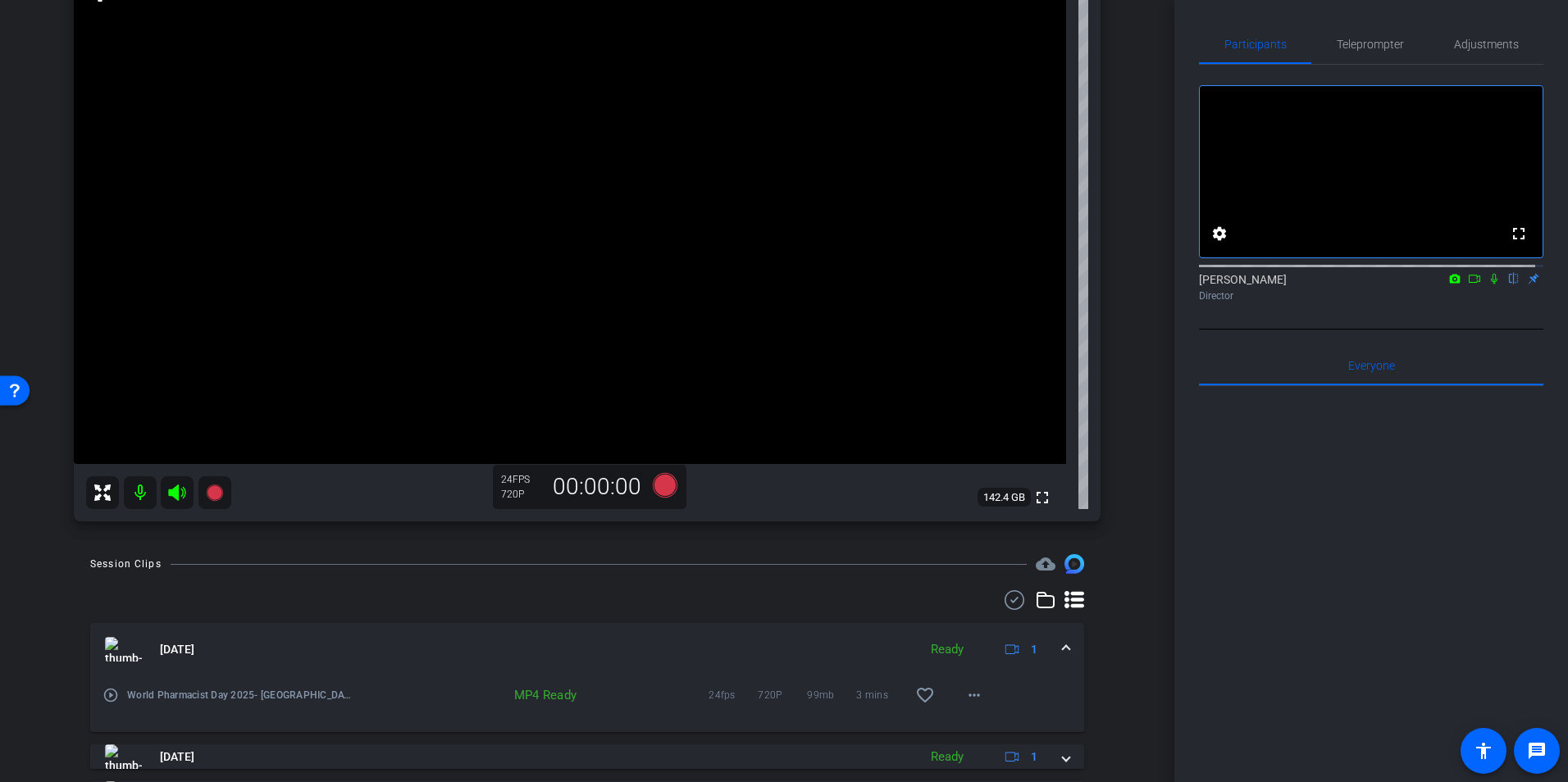
click at [357, 598] on div at bounding box center [587, 600] width 994 height 20
click at [665, 486] on icon at bounding box center [665, 485] width 24 height 24
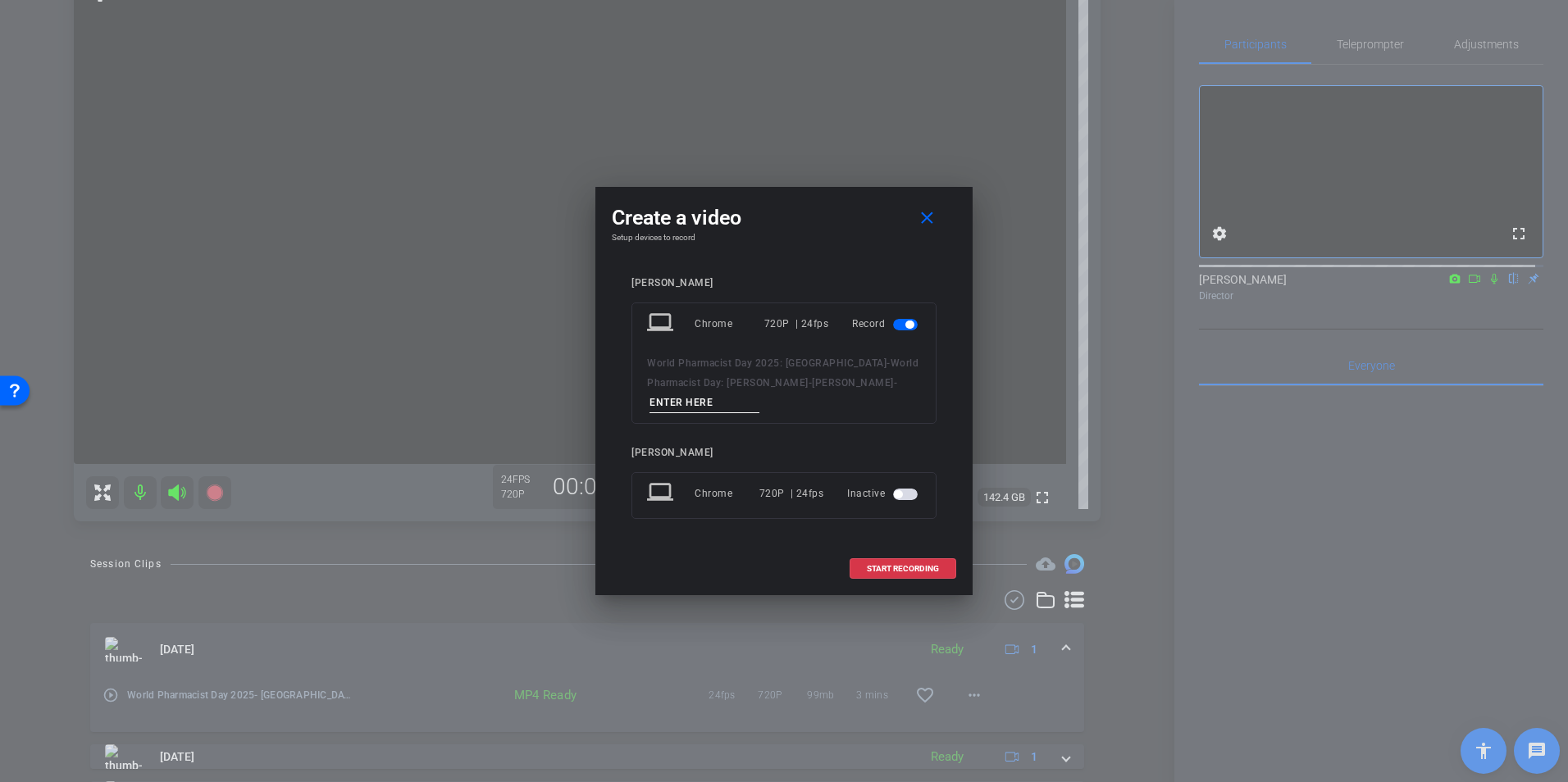
click at [696, 403] on input at bounding box center [705, 403] width 110 height 21
type input "Question 3"
click at [901, 568] on span "START RECORDING" at bounding box center [903, 568] width 72 height 8
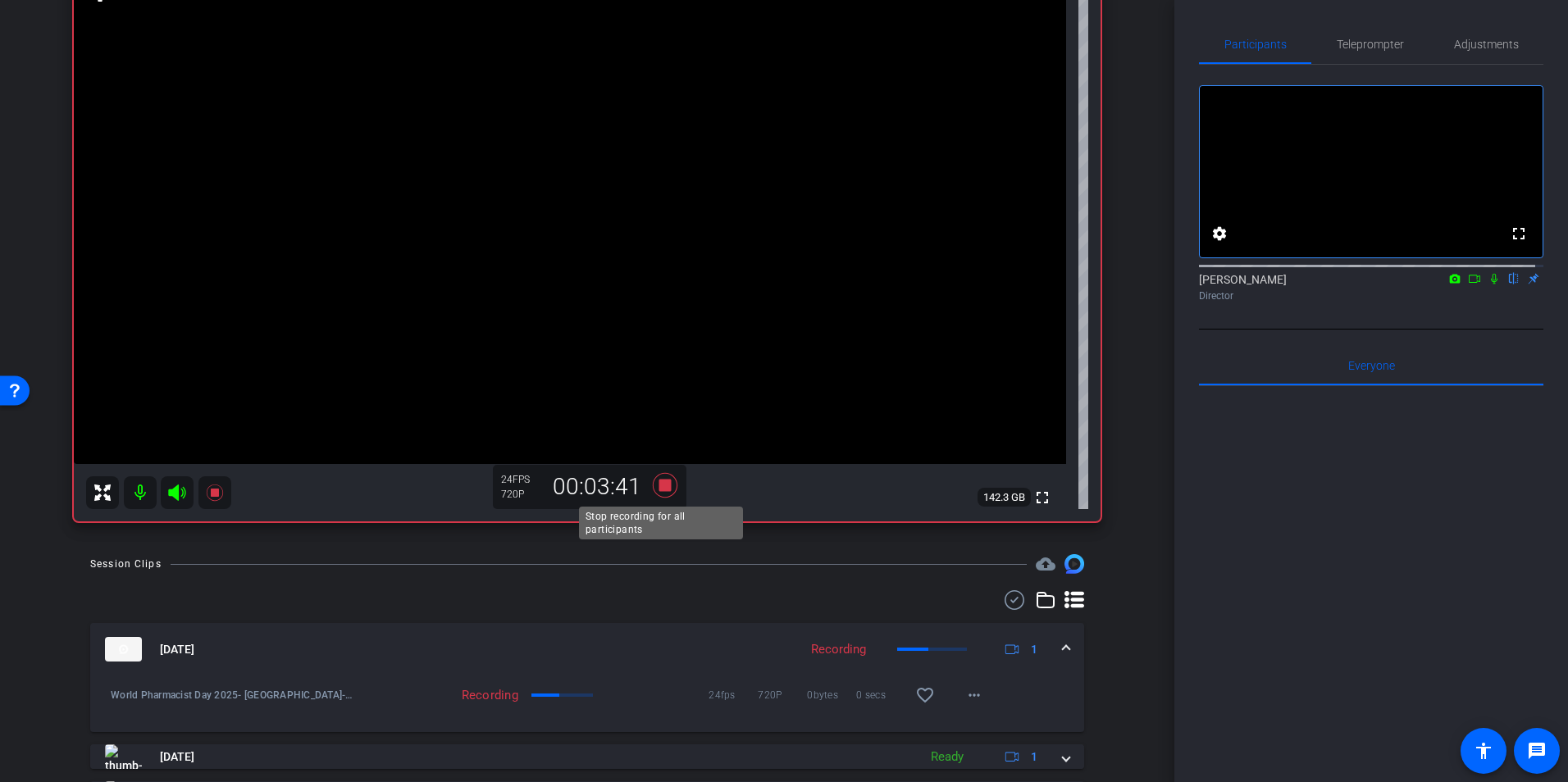
click at [659, 475] on icon at bounding box center [665, 485] width 40 height 30
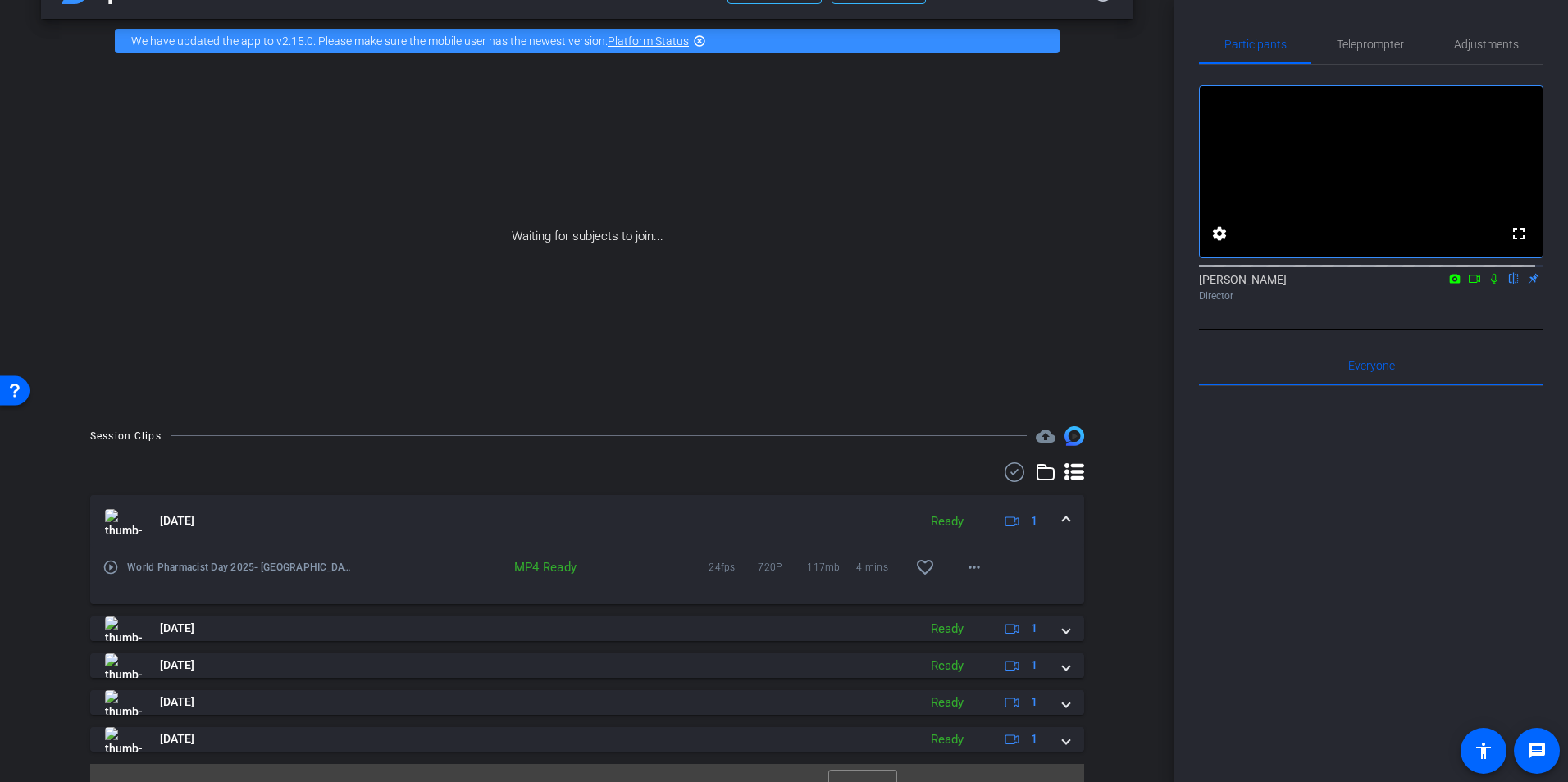
scroll to position [79, 0]
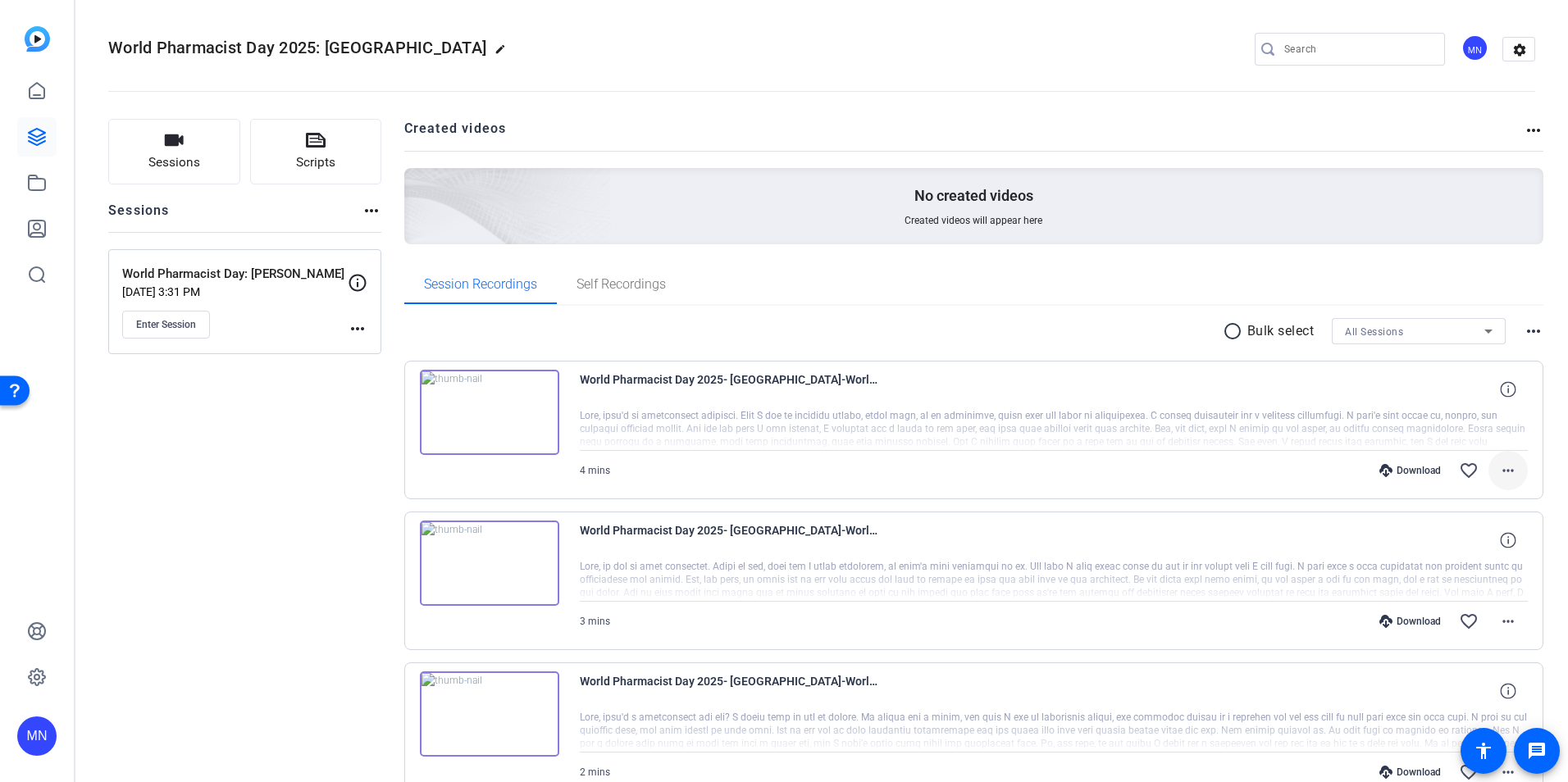
click at [1499, 468] on mat-icon "more_horiz" at bounding box center [1509, 471] width 20 height 20
click at [1021, 277] on div at bounding box center [784, 391] width 1568 height 782
click at [1528, 139] on mat-icon "more_horiz" at bounding box center [1534, 131] width 20 height 20
click at [1101, 265] on div at bounding box center [784, 391] width 1568 height 782
click at [888, 193] on div "No created videos Created videos will appear here" at bounding box center [974, 206] width 1140 height 77
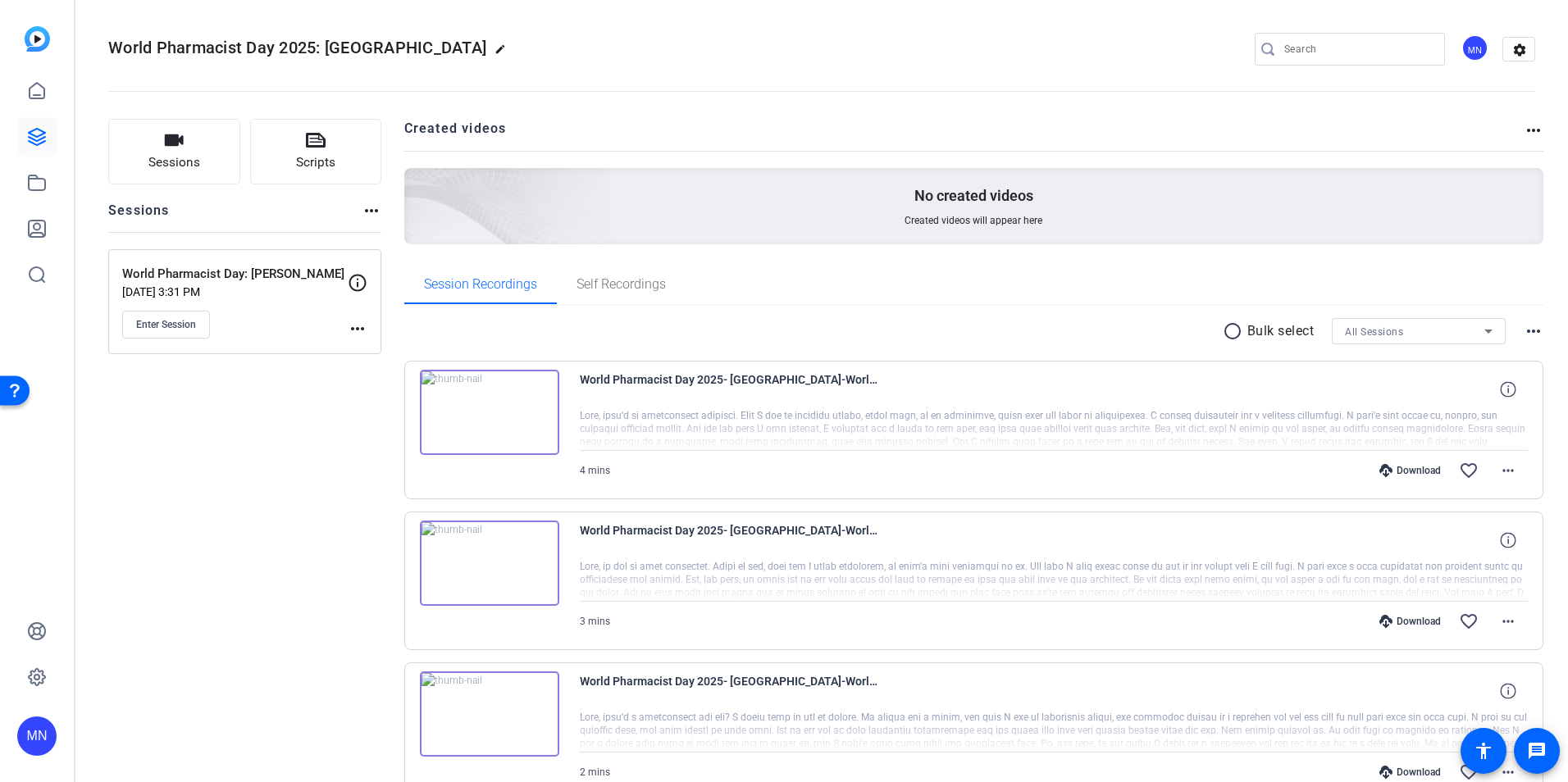
click at [1524, 131] on mat-icon "more_horiz" at bounding box center [1534, 131] width 20 height 20
click at [1132, 284] on div at bounding box center [784, 391] width 1568 height 782
click at [1499, 477] on mat-icon "more_horiz" at bounding box center [1509, 471] width 20 height 20
click at [955, 322] on div at bounding box center [784, 391] width 1568 height 782
click at [42, 77] on link at bounding box center [37, 91] width 40 height 40
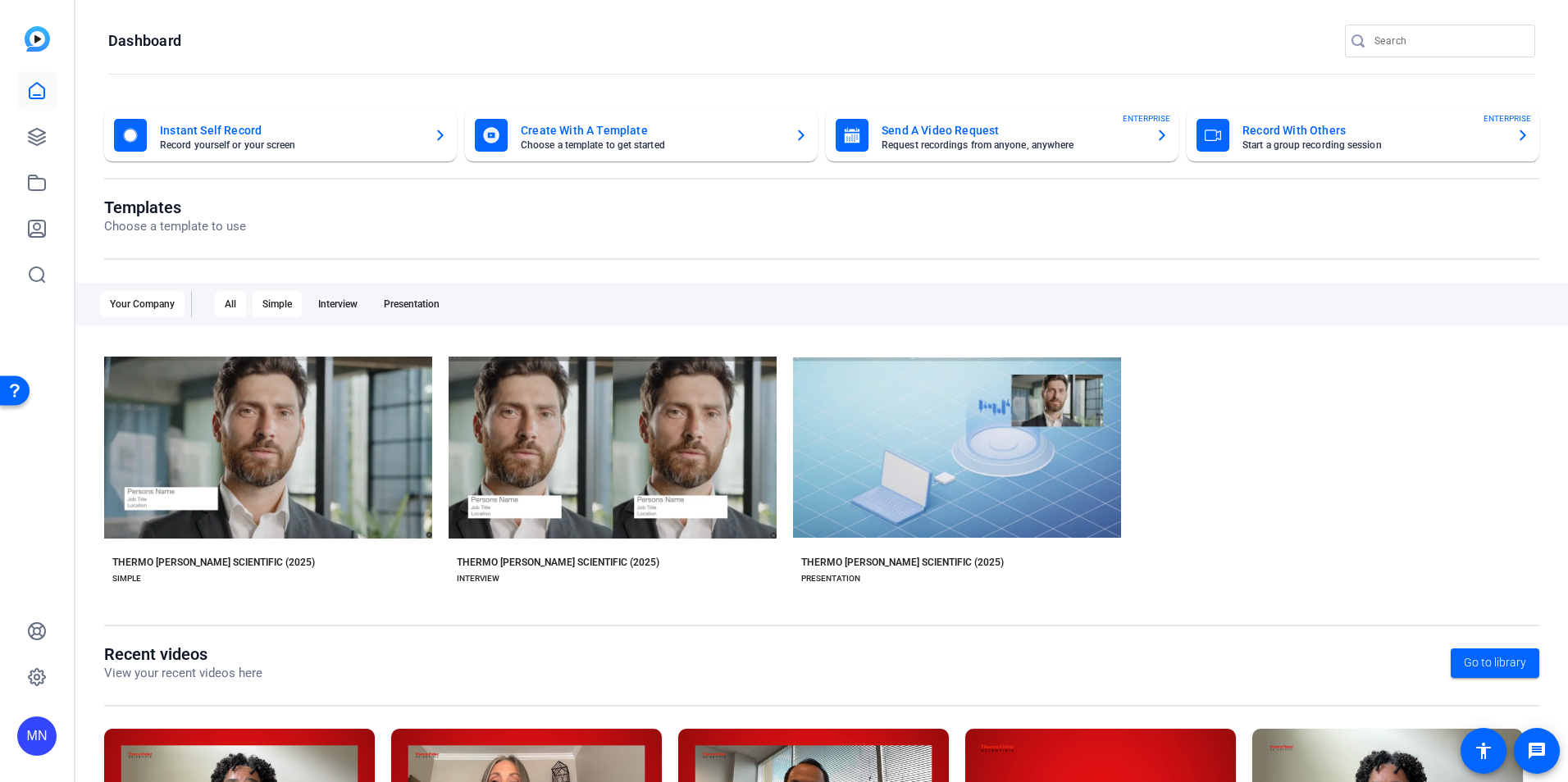
click at [269, 307] on div "Simple" at bounding box center [277, 304] width 50 height 26
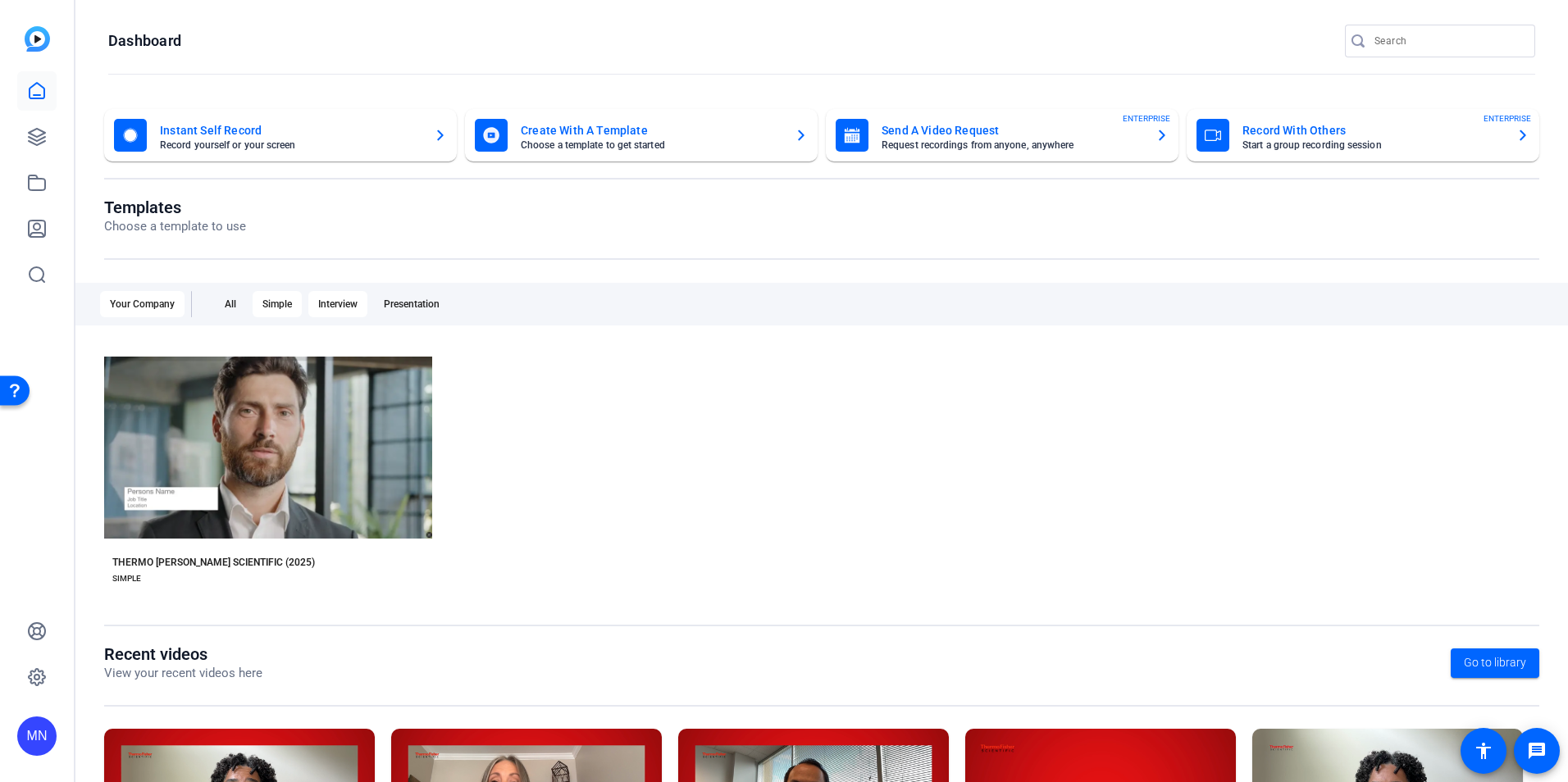
click at [343, 296] on div "Interview" at bounding box center [338, 304] width 59 height 26
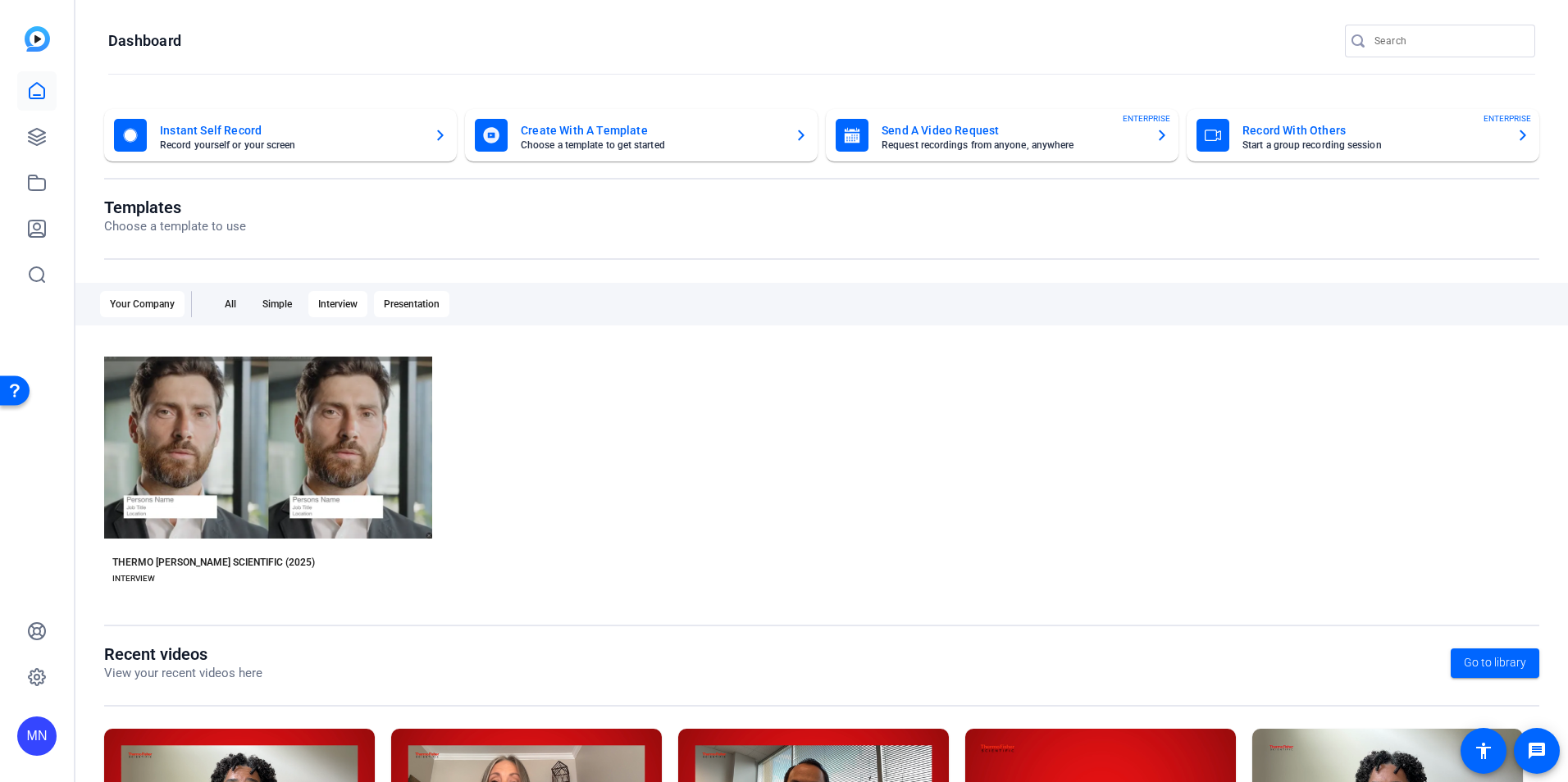
click at [387, 296] on div "Presentation" at bounding box center [412, 304] width 76 height 26
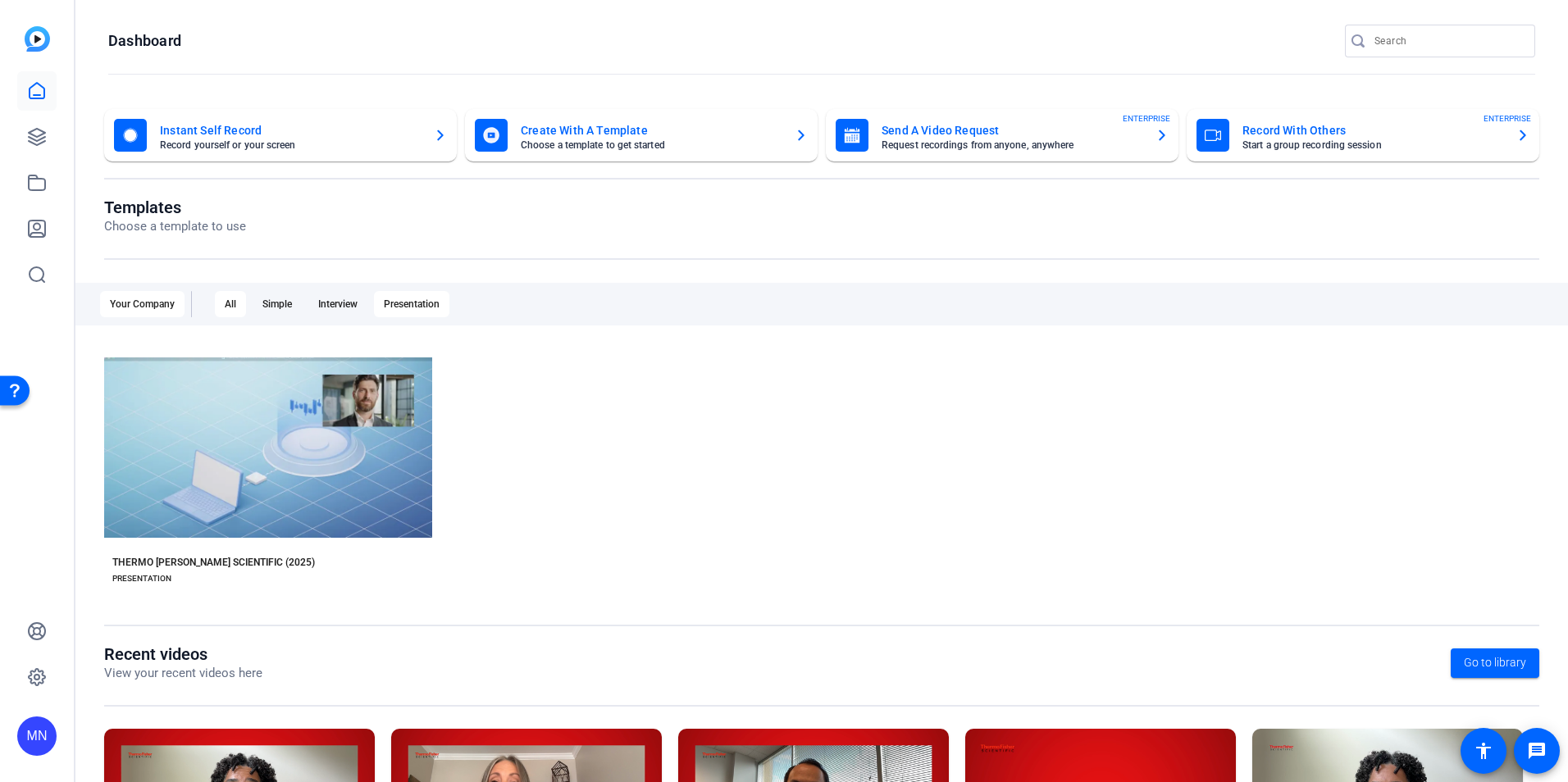
click at [226, 297] on div "All" at bounding box center [230, 304] width 32 height 26
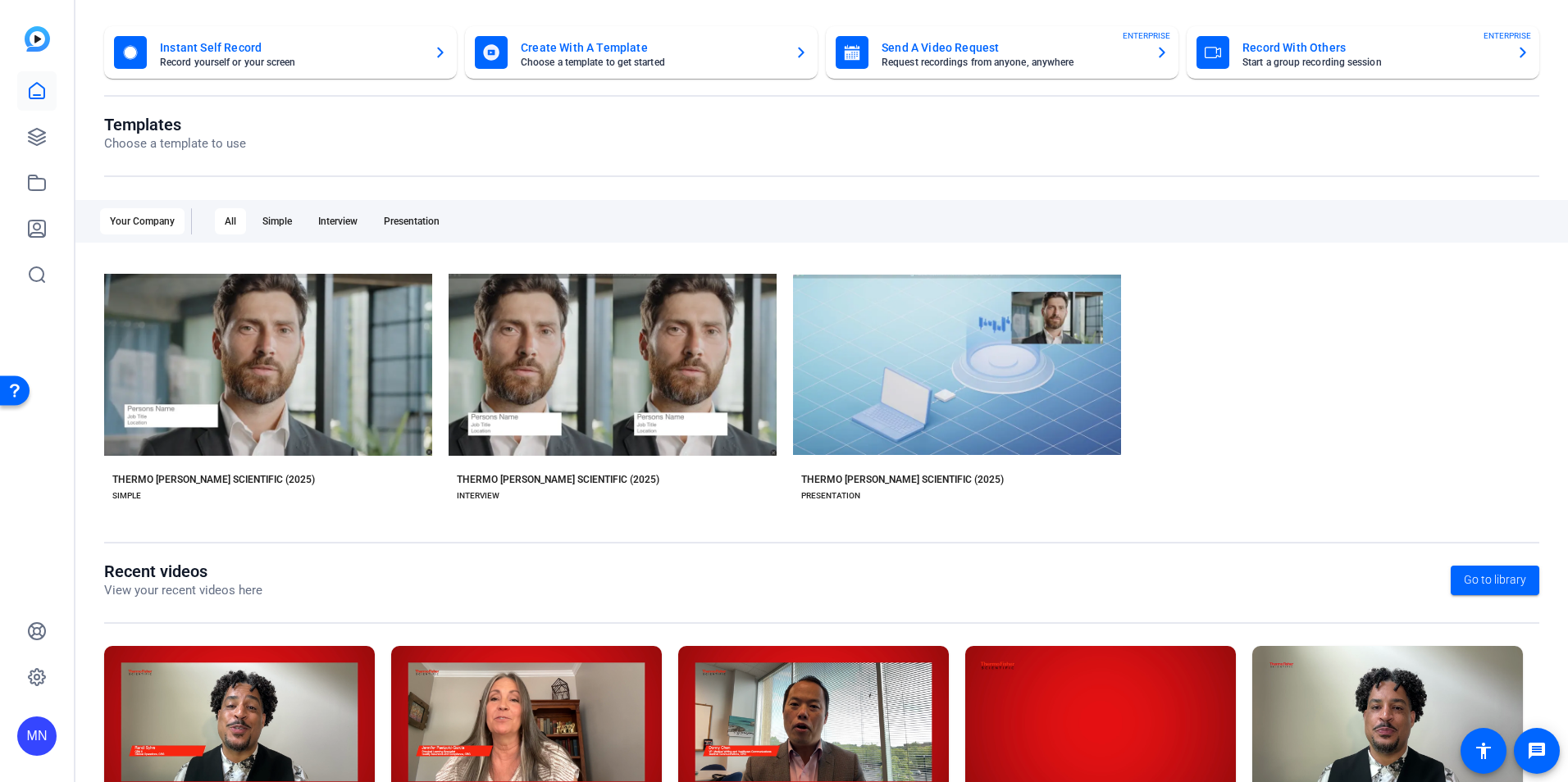
scroll to position [186, 0]
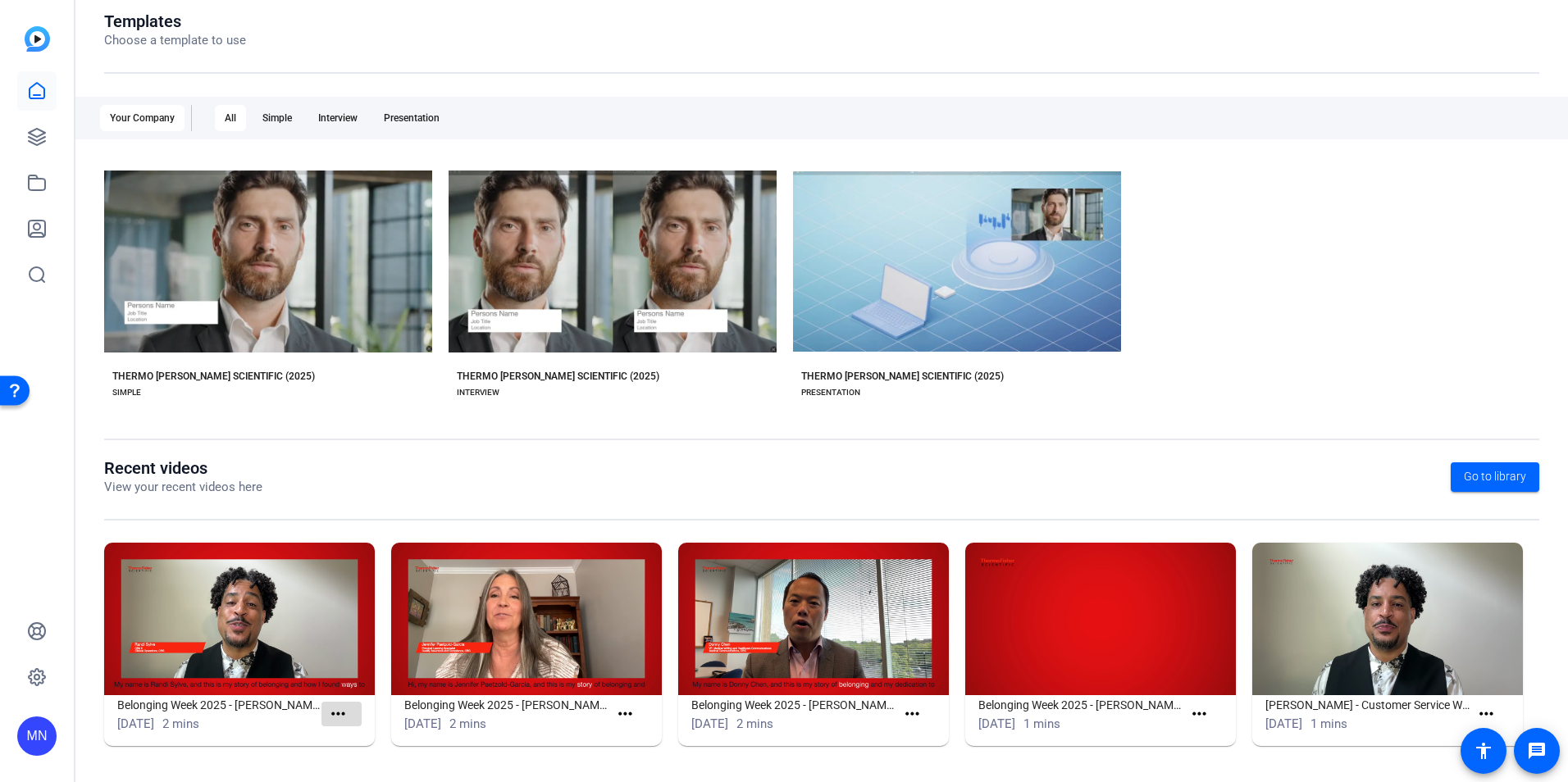
click at [341, 711] on mat-icon "more_horiz" at bounding box center [338, 714] width 21 height 21
click at [281, 723] on div at bounding box center [784, 391] width 1568 height 782
click at [1520, 470] on span at bounding box center [1495, 477] width 88 height 40
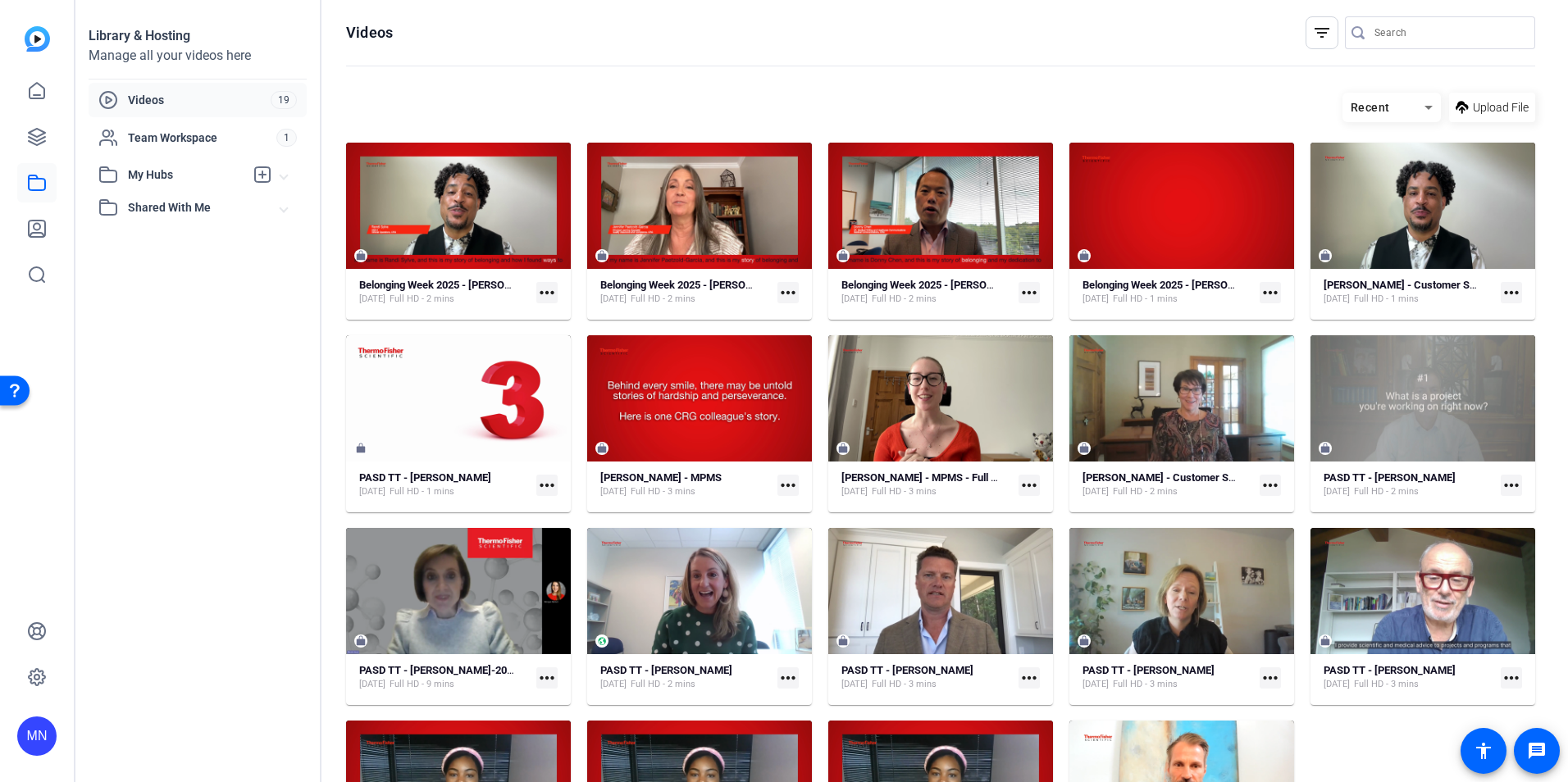
click at [542, 295] on mat-icon "more_horiz" at bounding box center [547, 293] width 22 height 22
click at [552, 315] on span "Edit in Creator" at bounding box center [582, 316] width 68 height 20
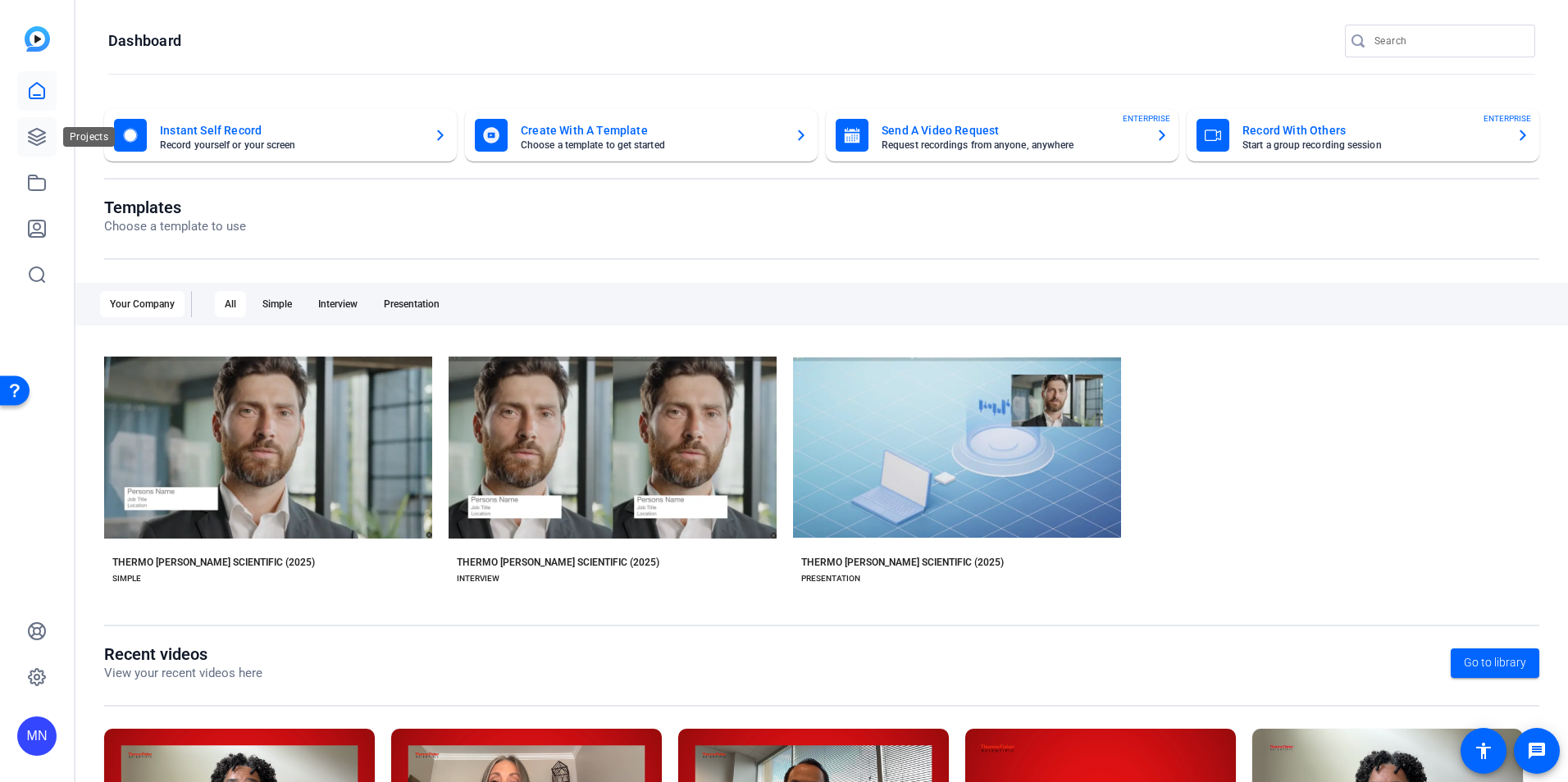
click at [55, 141] on link at bounding box center [37, 137] width 40 height 40
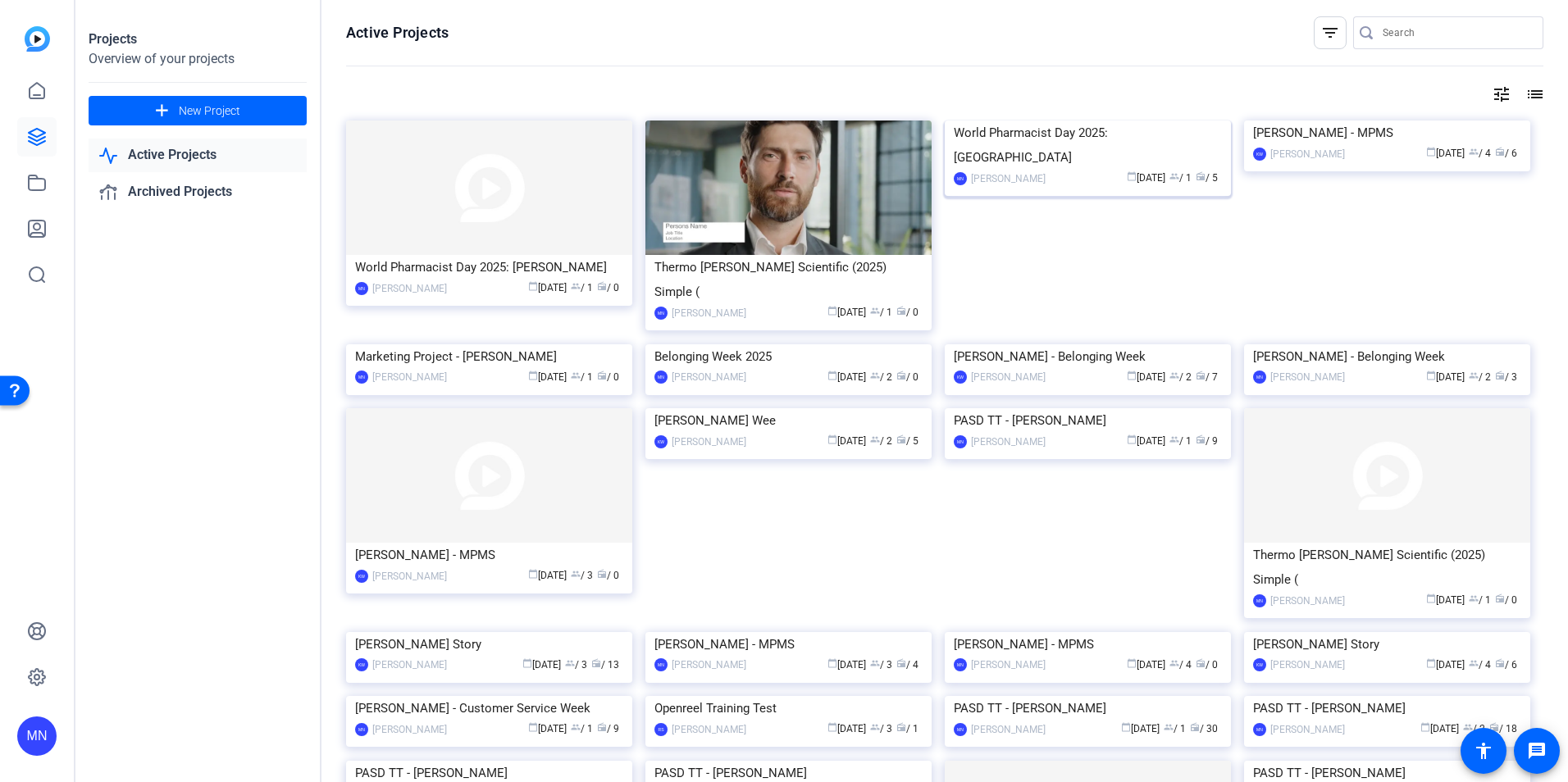
click at [1085, 121] on img at bounding box center [1089, 121] width 287 height 0
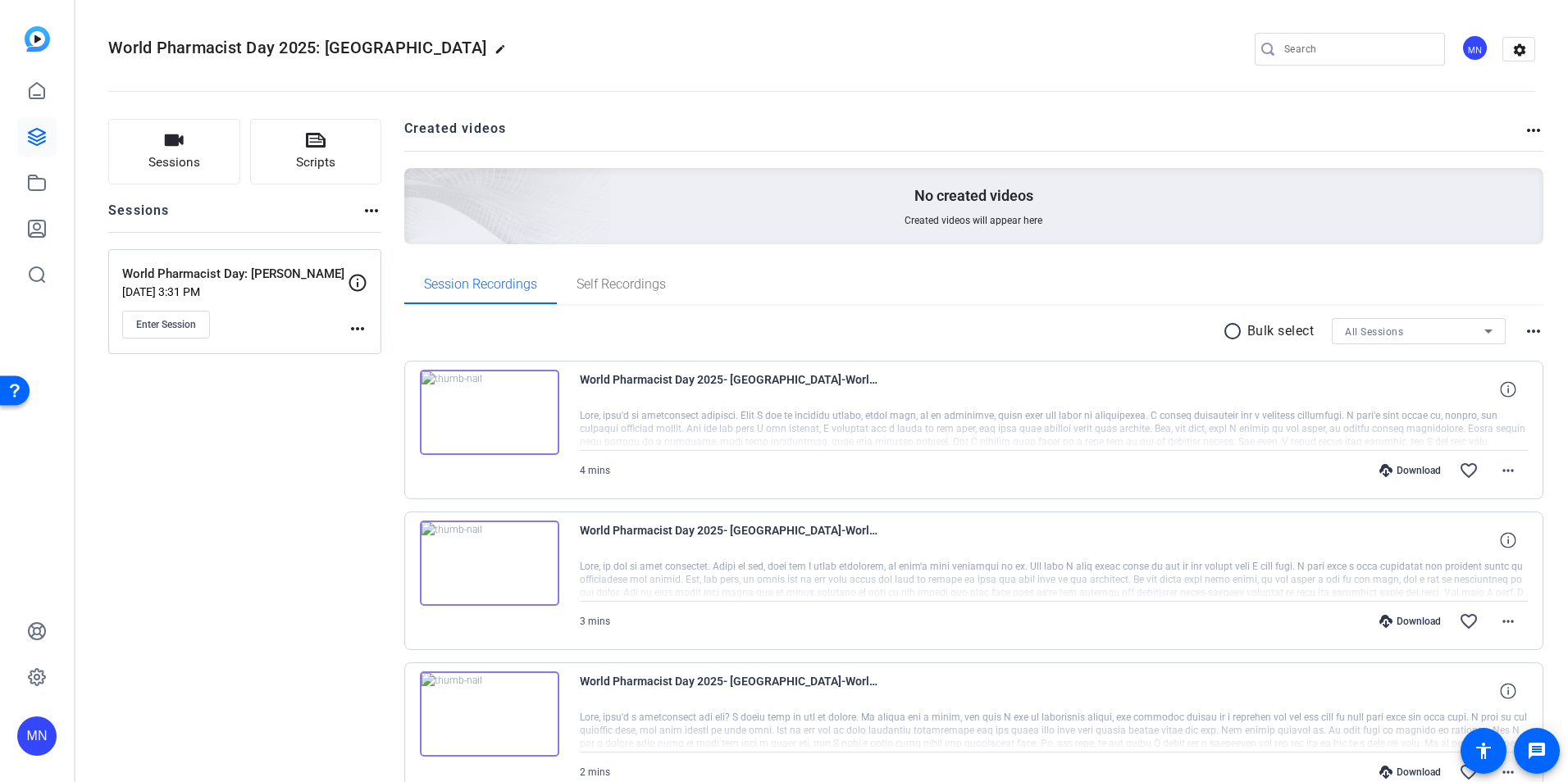
click at [1524, 128] on mat-icon "more_horiz" at bounding box center [1534, 131] width 20 height 20
click at [1353, 110] on div at bounding box center [784, 391] width 1568 height 782
click at [41, 184] on icon at bounding box center [37, 183] width 20 height 20
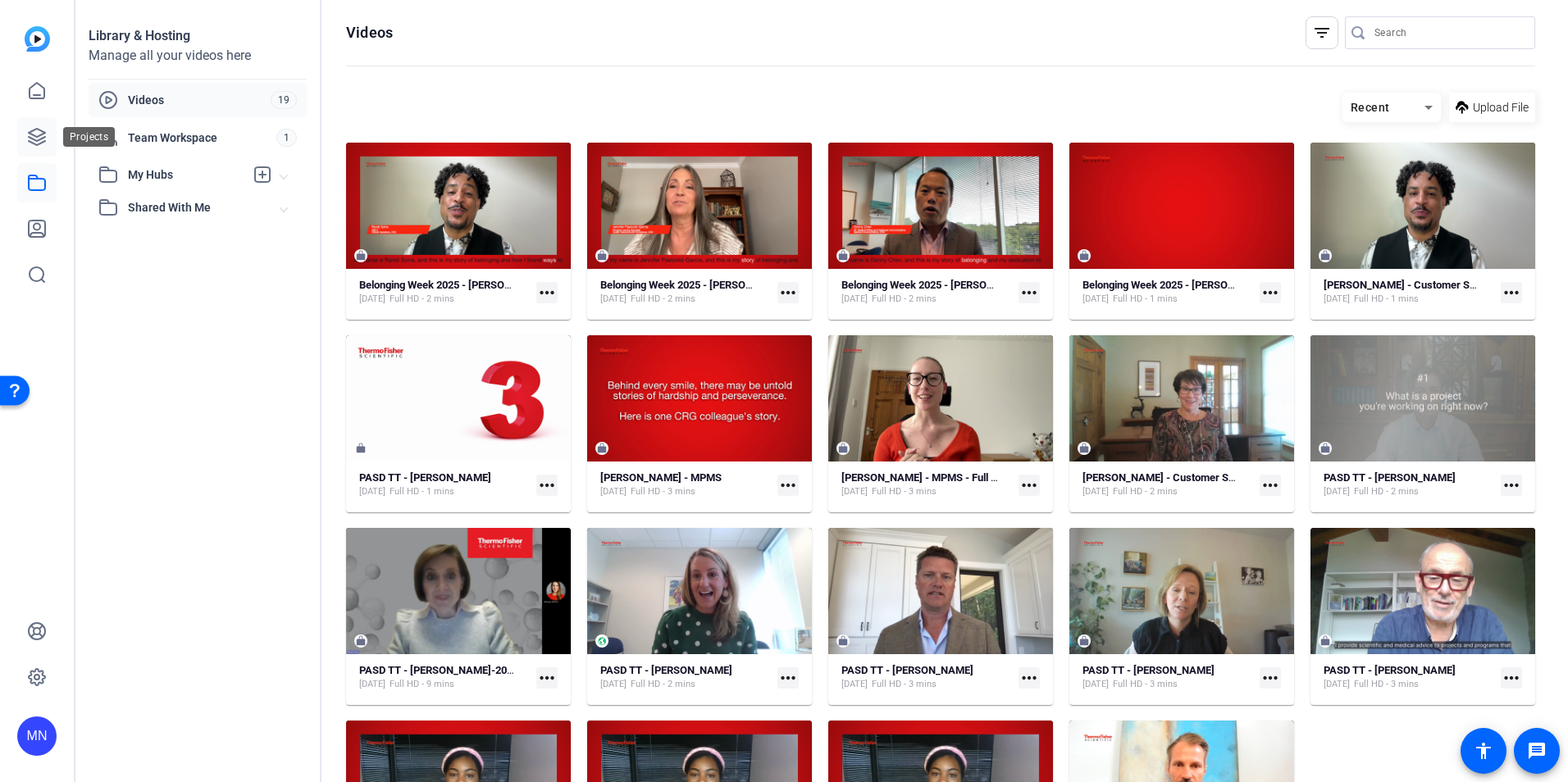
click at [51, 132] on link at bounding box center [37, 137] width 40 height 40
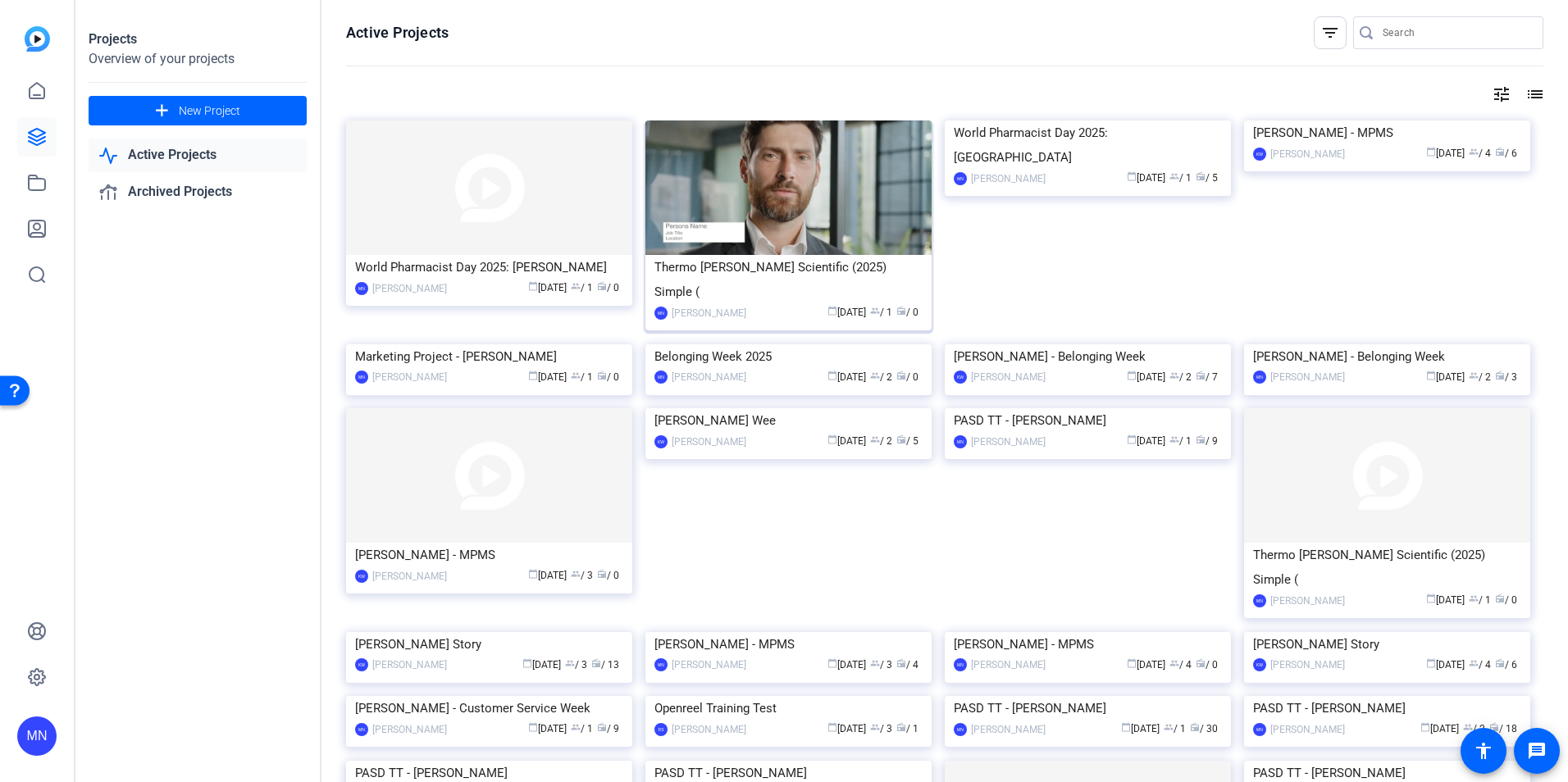
click at [841, 212] on img at bounding box center [789, 187] width 287 height 134
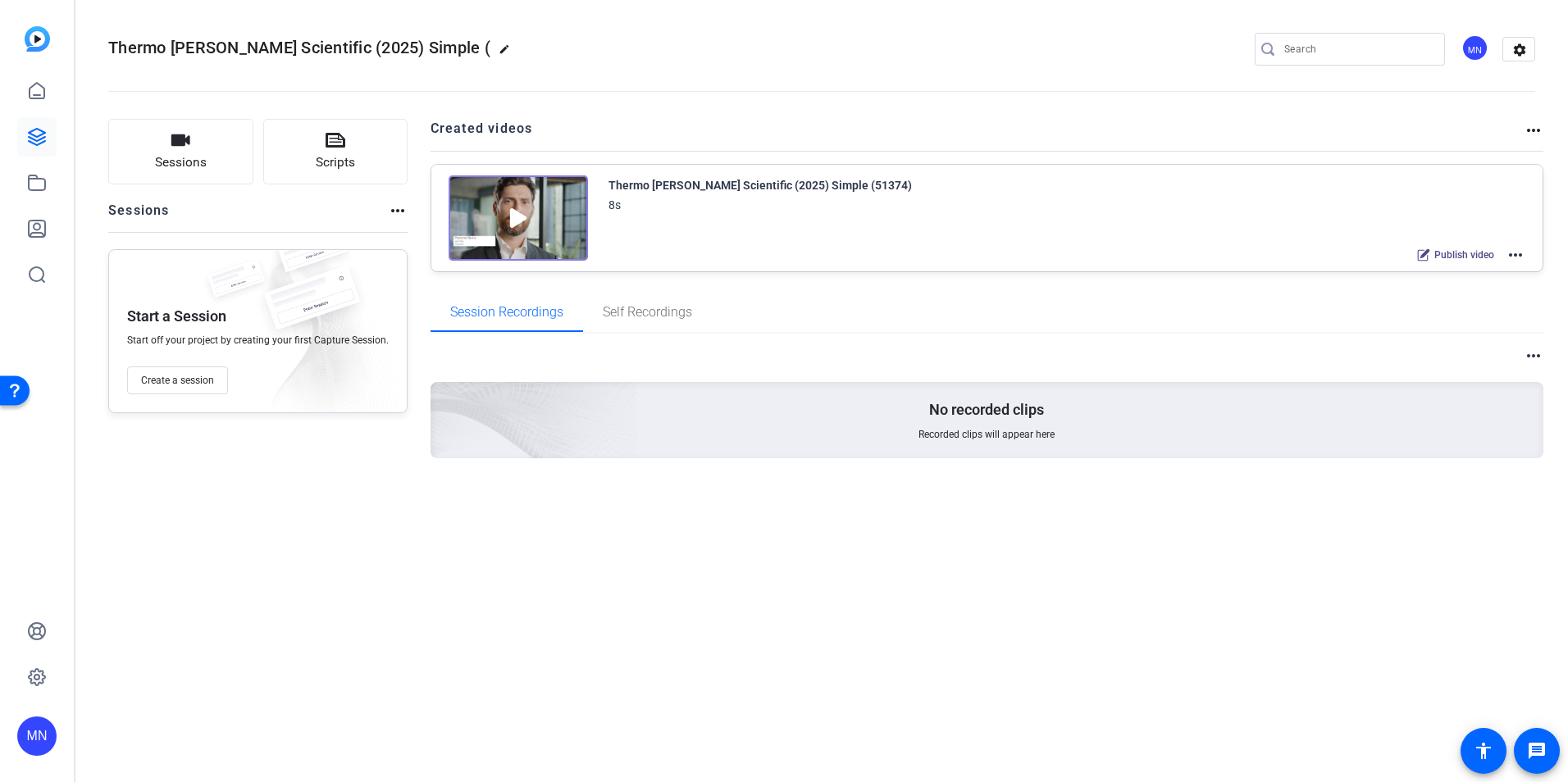
click at [1517, 251] on mat-icon "more_horiz" at bounding box center [1516, 255] width 20 height 20
click at [1467, 267] on span "Edit in Creator" at bounding box center [1455, 275] width 114 height 20
